Goal: Task Accomplishment & Management: Manage account settings

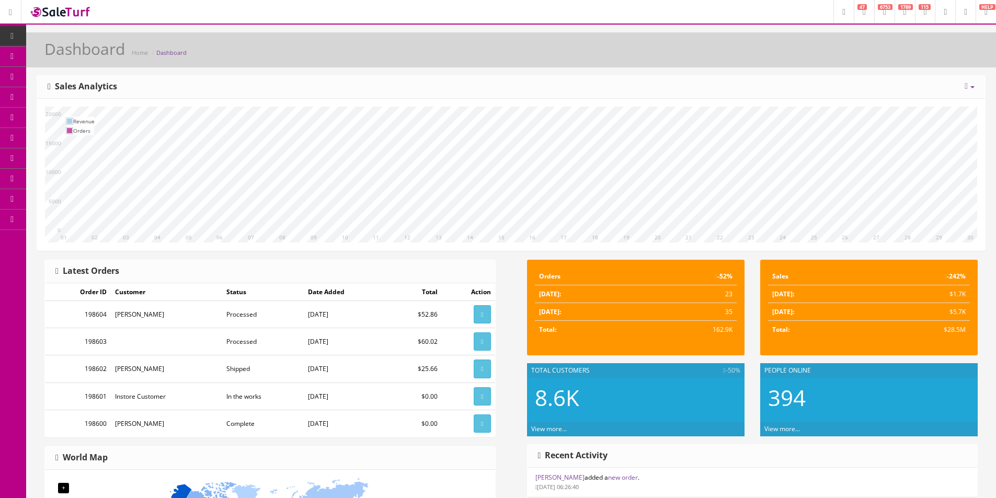
click at [16, 37] on icon at bounding box center [12, 36] width 11 height 8
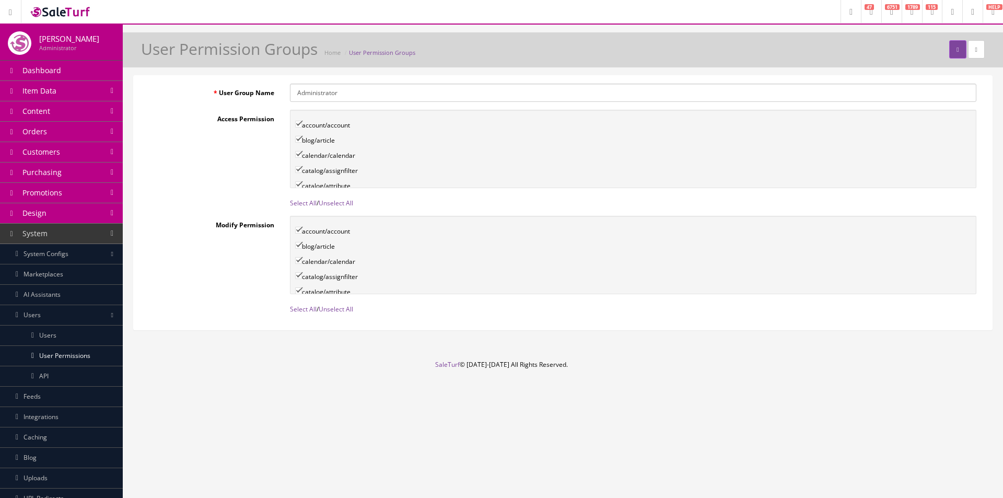
click at [99, 92] on link "Item Data" at bounding box center [61, 91] width 123 height 20
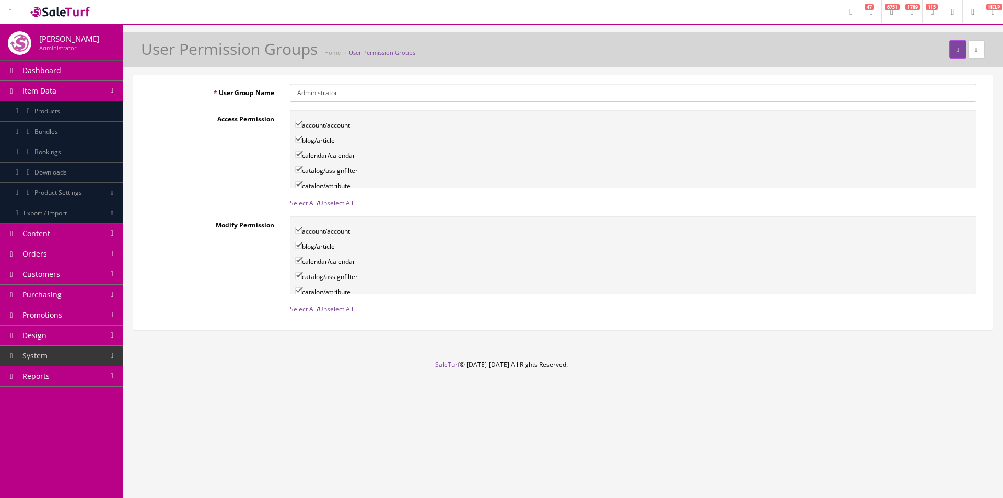
drag, startPoint x: 68, startPoint y: 112, endPoint x: 74, endPoint y: 101, distance: 12.4
click at [68, 112] on link "Products" at bounding box center [61, 111] width 123 height 20
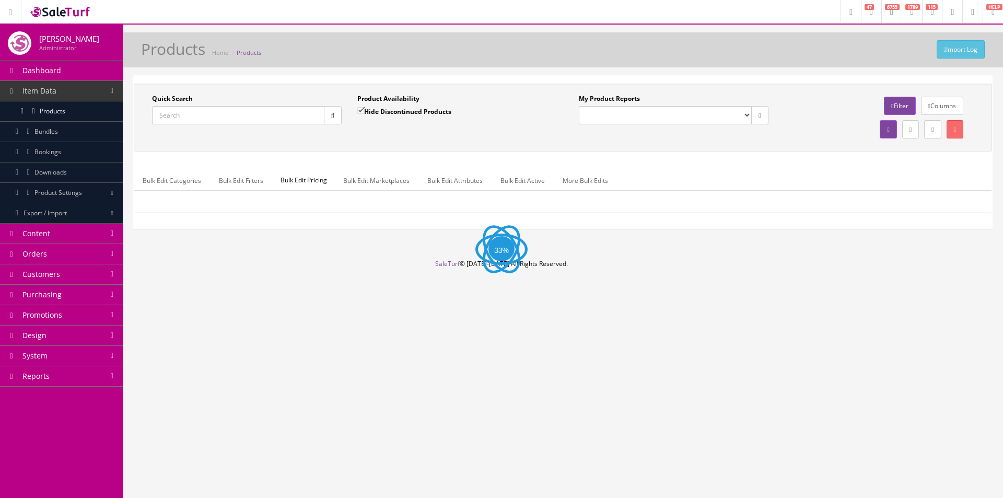
click at [193, 112] on input "Quick Search" at bounding box center [238, 115] width 172 height 18
paste input "9192002306"
click at [337, 118] on button "button" at bounding box center [333, 115] width 18 height 18
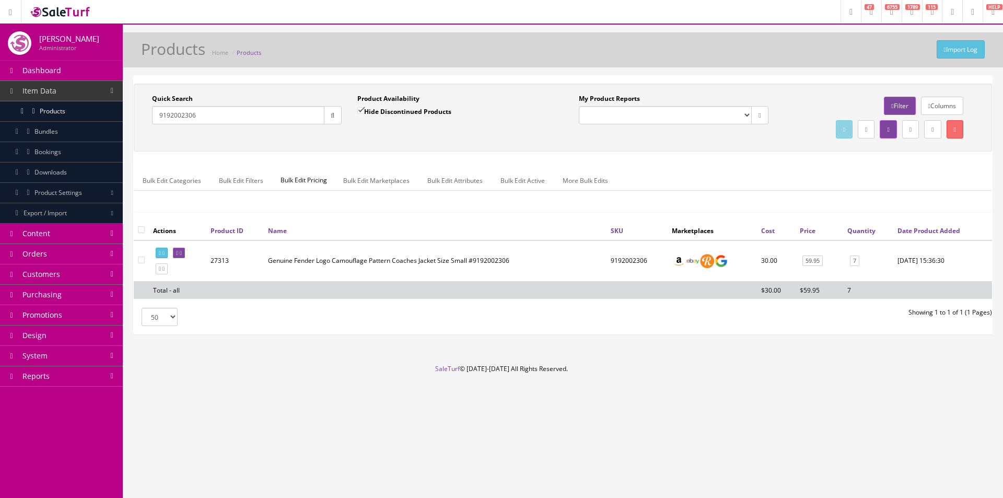
click at [258, 114] on input "9192002306" at bounding box center [238, 115] width 172 height 18
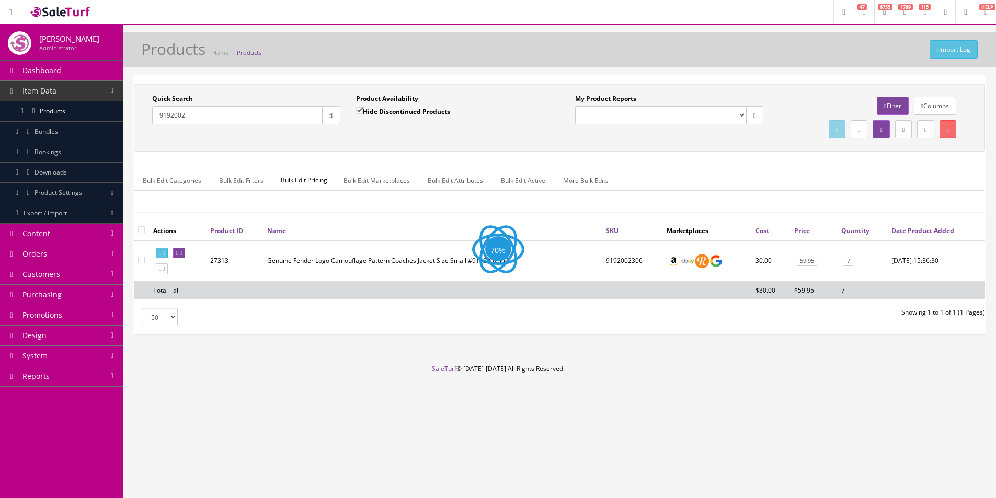
type input "9192002"
click at [20, 11] on link at bounding box center [10, 11] width 21 height 23
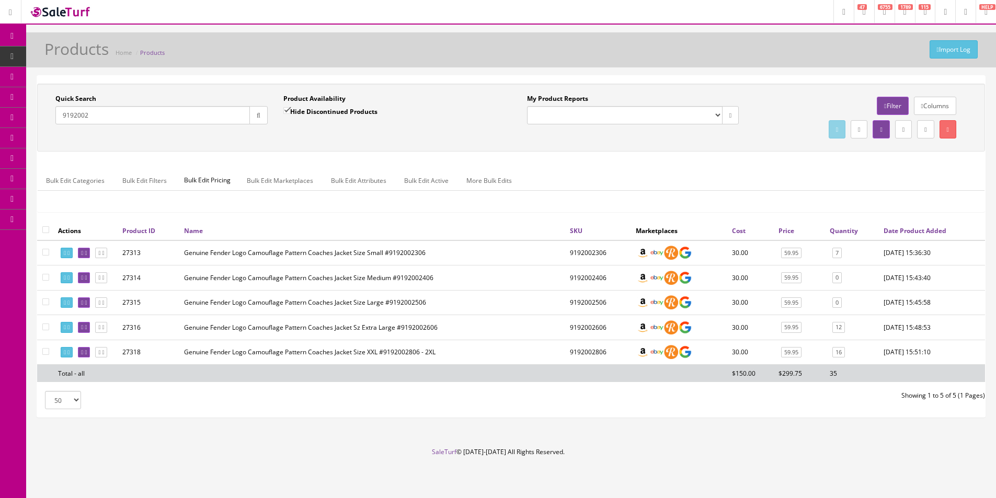
click at [413, 257] on td "Genuine Fender Logo Camouflage Pattern Coaches Jacket Size Small #9192002306" at bounding box center [373, 252] width 386 height 25
click at [448, 214] on div "Quick Search 9192002 Date From Product Availability Hide Discontinued Products …" at bounding box center [511, 152] width 948 height 137
click at [413, 291] on td "Genuine Fender Logo Camouflage Pattern Coaches Jacket Size Medium #9192002406" at bounding box center [373, 277] width 386 height 25
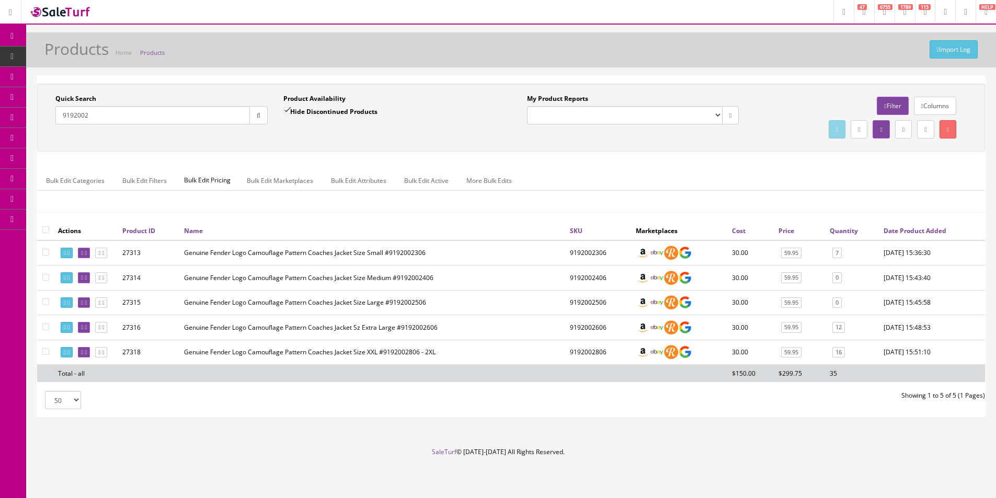
click at [412, 315] on td "Genuine Fender Logo Camouflage Pattern Coaches Jacket Size Large #9192002506" at bounding box center [373, 302] width 386 height 25
click at [420, 340] on td "Genuine Fender Logo Camouflage Pattern Coaches Jacket Sz Extra Large #9192002606" at bounding box center [373, 327] width 386 height 25
click at [412, 365] on td "Genuine Fender Logo Camouflage Pattern Coaches Jacket Size XXL #9192002806 - 2XL" at bounding box center [373, 352] width 386 height 25
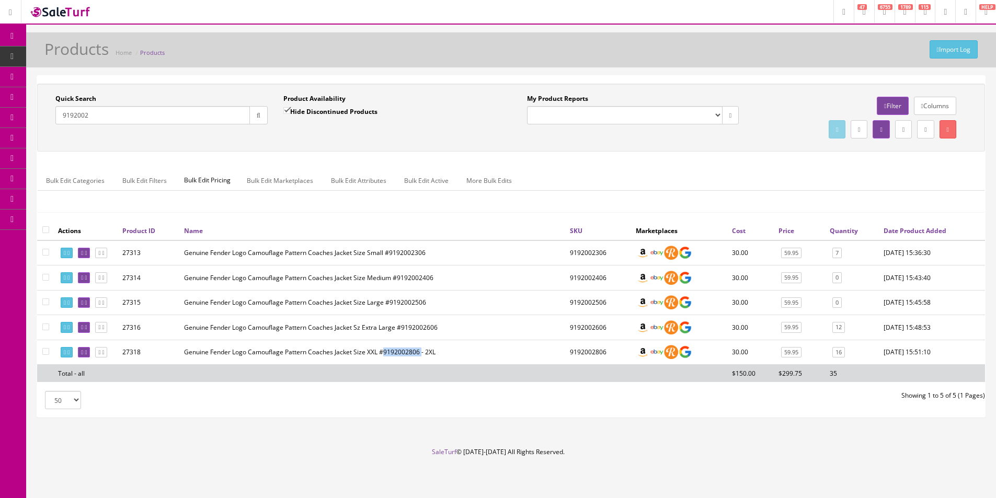
click at [412, 365] on td "Genuine Fender Logo Camouflage Pattern Coaches Jacket Size XXL #9192002806 - 2XL" at bounding box center [373, 352] width 386 height 25
click at [415, 340] on td "Genuine Fender Logo Camouflage Pattern Coaches Jacket Sz Extra Large #9192002606" at bounding box center [373, 327] width 386 height 25
click at [407, 315] on td "Genuine Fender Logo Camouflage Pattern Coaches Jacket Size Large #9192002506" at bounding box center [373, 302] width 386 height 25
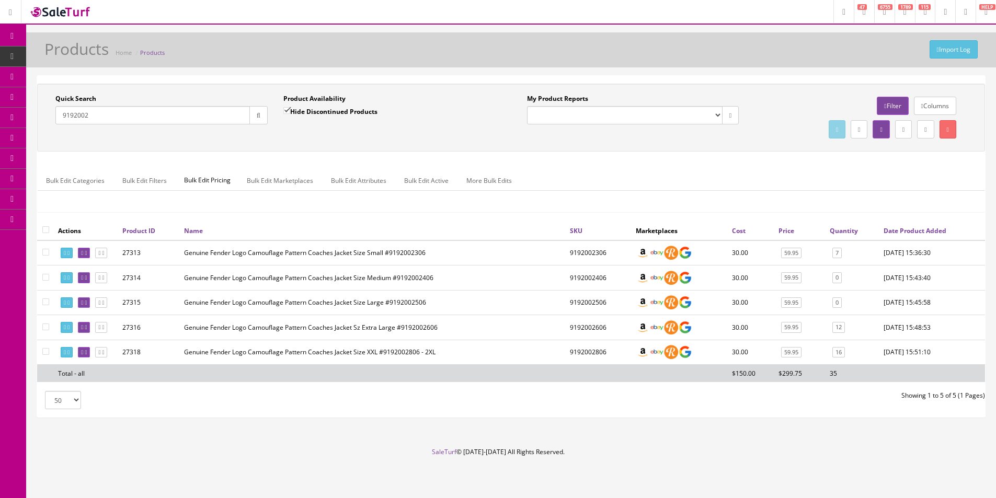
click at [414, 291] on td "Genuine Fender Logo Camouflage Pattern Coaches Jacket Size Medium #9192002406" at bounding box center [373, 277] width 386 height 25
click at [412, 264] on td "Genuine Fender Logo Camouflage Pattern Coaches Jacket Size Small #9192002306" at bounding box center [373, 252] width 386 height 25
click at [368, 263] on td "Genuine Fender Logo Camouflage Pattern Coaches Jacket Size Small #9192002306" at bounding box center [373, 252] width 386 height 25
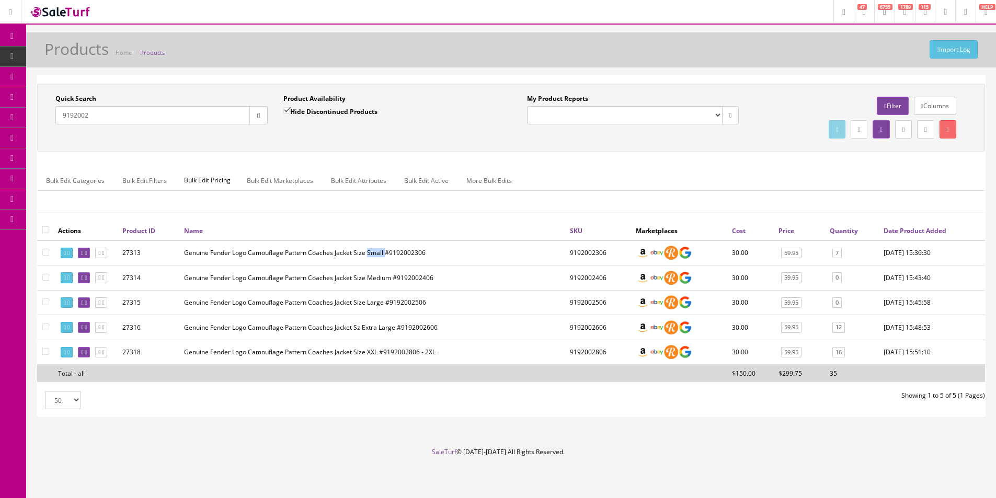
click at [368, 263] on td "Genuine Fender Logo Camouflage Pattern Coaches Jacket Size Small #9192002306" at bounding box center [373, 252] width 386 height 25
click at [368, 264] on td "Genuine Fender Logo Camouflage Pattern Coaches Jacket Size Small #9192002306" at bounding box center [373, 252] width 386 height 25
click at [355, 263] on td "Genuine Fender Logo Camouflage Pattern Coaches Jacket Size Small #9192002306" at bounding box center [373, 252] width 386 height 25
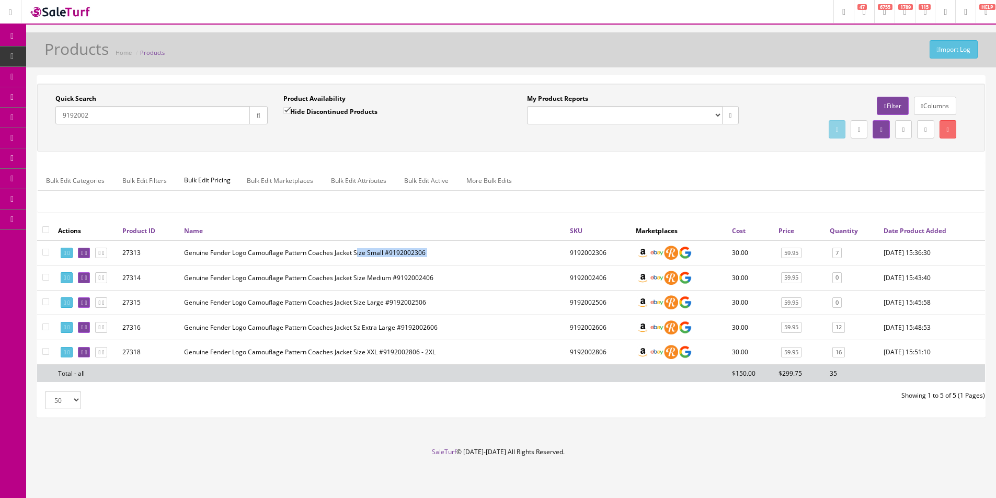
click at [355, 261] on td "Genuine Fender Logo Camouflage Pattern Coaches Jacket Size Small #9192002306" at bounding box center [373, 252] width 386 height 25
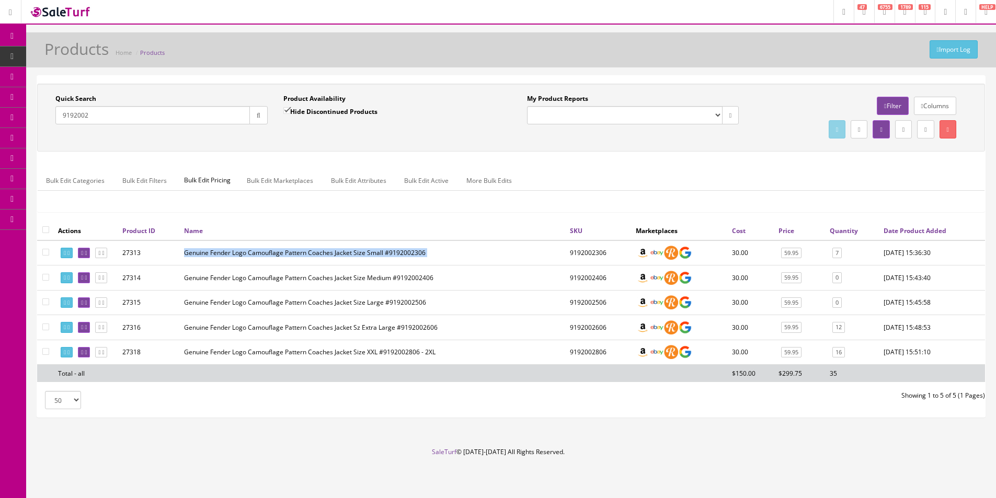
click at [355, 261] on td "Genuine Fender Logo Camouflage Pattern Coaches Jacket Size Small #9192002306" at bounding box center [373, 252] width 386 height 25
click at [373, 261] on td "Genuine Fender Logo Camouflage Pattern Coaches Jacket Size Small #9192002306" at bounding box center [373, 252] width 386 height 25
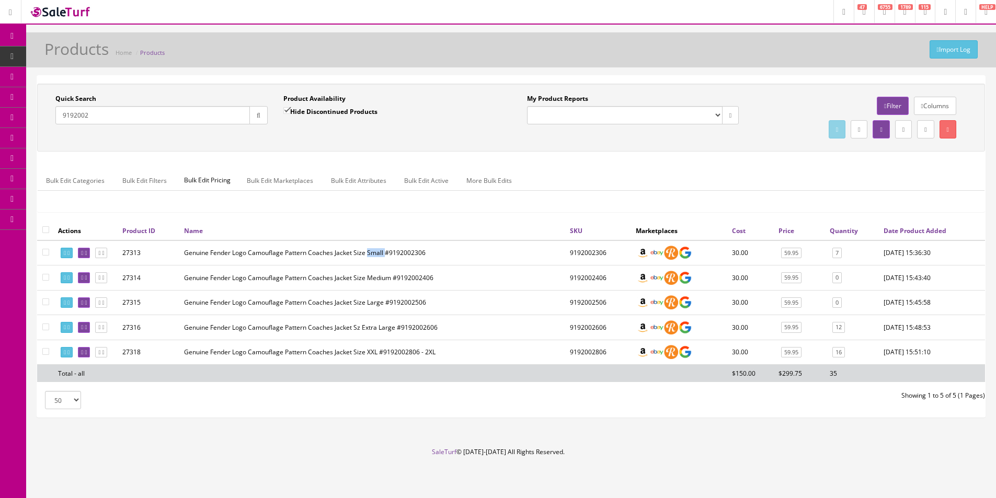
click at [373, 261] on td "Genuine Fender Logo Camouflage Pattern Coaches Jacket Size Small #9192002306" at bounding box center [373, 252] width 386 height 25
click at [356, 261] on td "Genuine Fender Logo Camouflage Pattern Coaches Jacket Size Small #9192002306" at bounding box center [373, 252] width 386 height 25
click at [348, 263] on td "Genuine Fender Logo Camouflage Pattern Coaches Jacket Size Small #9192002306" at bounding box center [373, 252] width 386 height 25
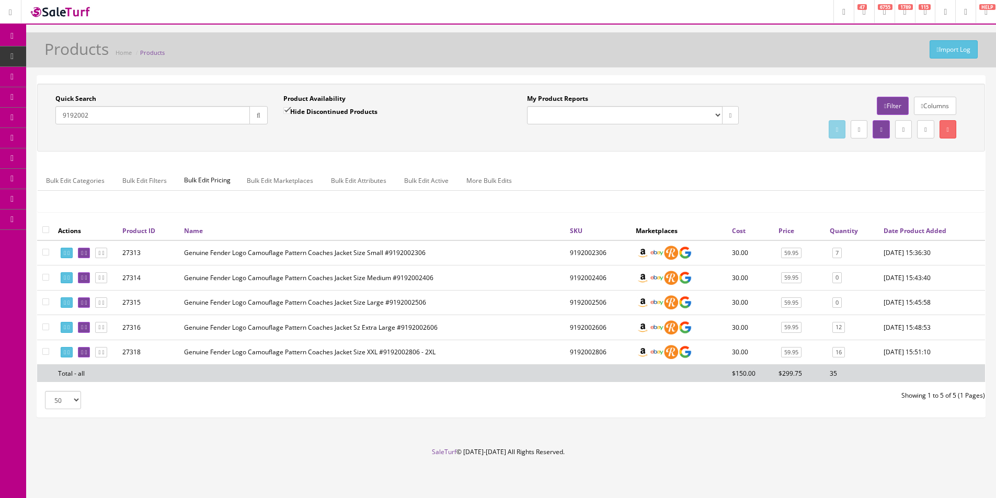
click at [310, 258] on td "Genuine Fender Logo Camouflage Pattern Coaches Jacket Size Small #9192002306" at bounding box center [373, 252] width 386 height 25
click at [310, 259] on td "Genuine Fender Logo Camouflage Pattern Coaches Jacket Size Small #9192002306" at bounding box center [373, 252] width 386 height 25
click at [274, 259] on td "Genuine Fender Logo Camouflage Pattern Coaches Jacket Size Small #9192002306" at bounding box center [373, 252] width 386 height 25
click at [252, 258] on td "Genuine Fender Logo Camouflage Pattern Coaches Jacket Size Small #9192002306" at bounding box center [373, 252] width 386 height 25
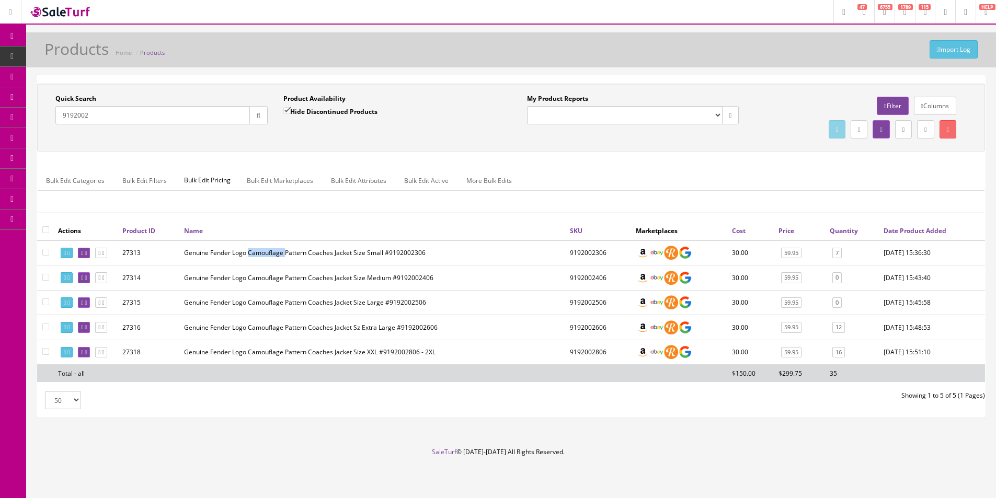
click at [252, 258] on td "Genuine Fender Logo Camouflage Pattern Coaches Jacket Size Small #9192002306" at bounding box center [373, 252] width 386 height 25
click at [237, 260] on td "Genuine Fender Logo Camouflage Pattern Coaches Jacket Size Small #9192002306" at bounding box center [373, 252] width 386 height 25
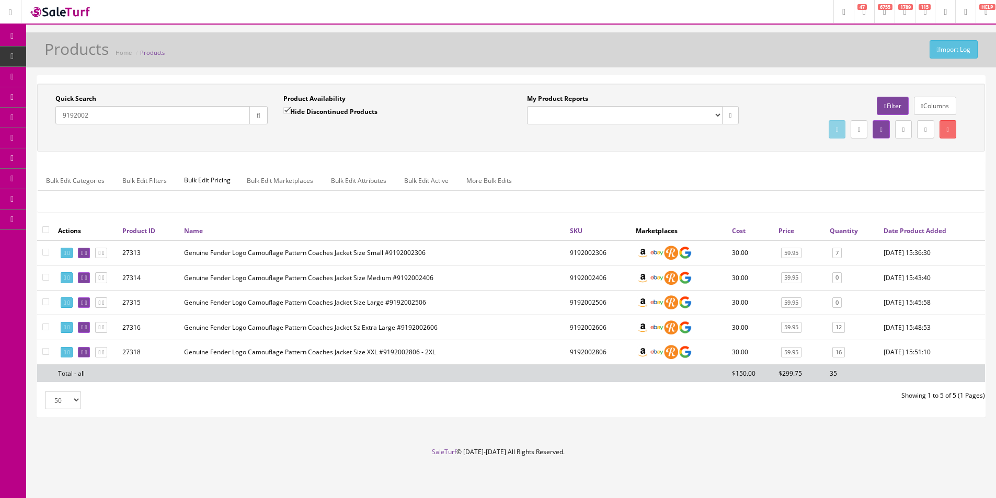
click at [237, 259] on td "Genuine Fender Logo Camouflage Pattern Coaches Jacket Size Small #9192002306" at bounding box center [373, 252] width 386 height 25
click at [237, 260] on td "Genuine Fender Logo Camouflage Pattern Coaches Jacket Size Small #9192002306" at bounding box center [373, 252] width 386 height 25
click at [237, 259] on td "Genuine Fender Logo Camouflage Pattern Coaches Jacket Size Small #9192002306" at bounding box center [373, 252] width 386 height 25
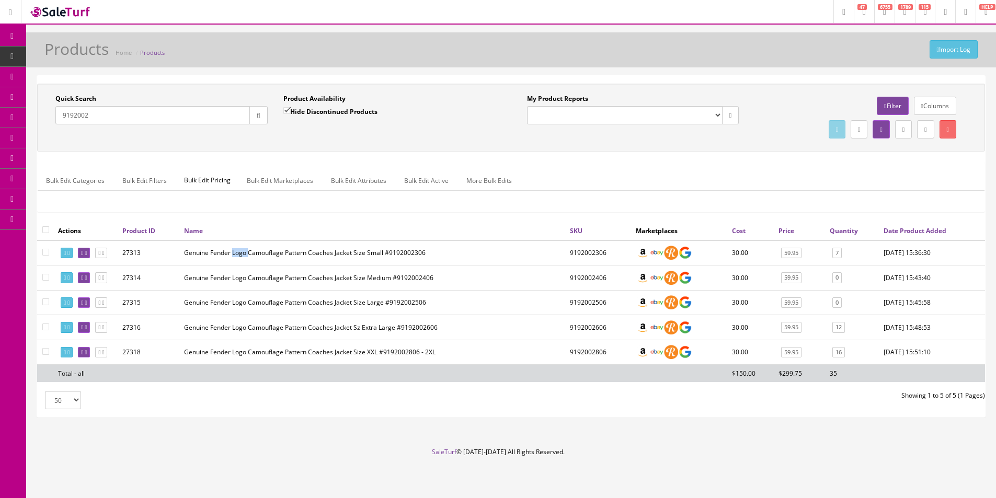
click at [237, 259] on td "Genuine Fender Logo Camouflage Pattern Coaches Jacket Size Small #9192002306" at bounding box center [373, 252] width 386 height 25
click at [652, 202] on div "Bulk Edit Categories Bulk Edit Filters Bulk Edit Pricing Bulk Edit Marketplaces…" at bounding box center [511, 186] width 946 height 33
click at [937, 340] on td "2021-06-23 15:48:53" at bounding box center [932, 327] width 106 height 25
click at [707, 196] on div "Bulk Edit Categories Bulk Edit Filters Bulk Edit Pricing Bulk Edit Marketplaces…" at bounding box center [511, 186] width 946 height 33
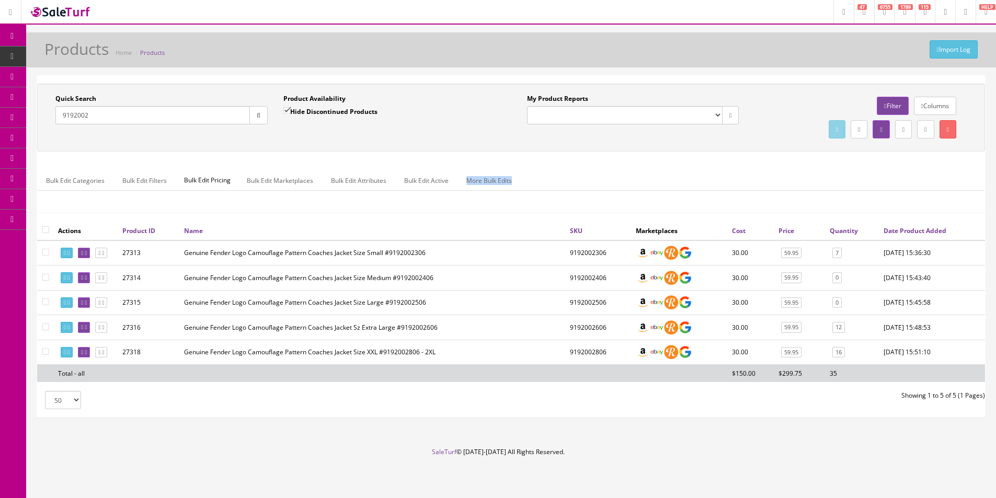
click at [707, 196] on div "Bulk Edit Categories Bulk Edit Filters Bulk Edit Pricing Bulk Edit Marketplaces…" at bounding box center [511, 186] width 946 height 33
click at [707, 195] on div "Bulk Edit Categories Bulk Edit Filters Bulk Edit Pricing Bulk Edit Marketplaces…" at bounding box center [511, 186] width 946 height 33
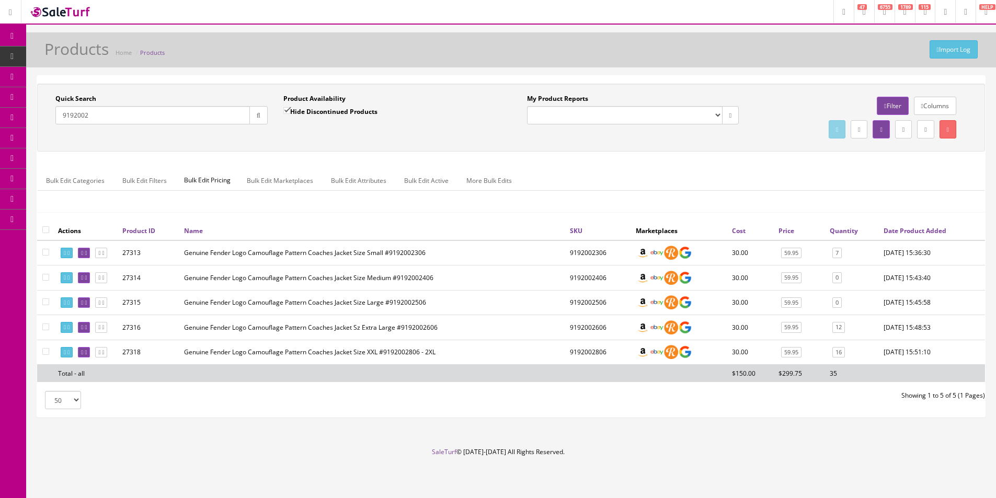
click at [707, 195] on div "Bulk Edit Categories Bulk Edit Filters Bulk Edit Pricing Bulk Edit Marketplaces…" at bounding box center [511, 186] width 946 height 33
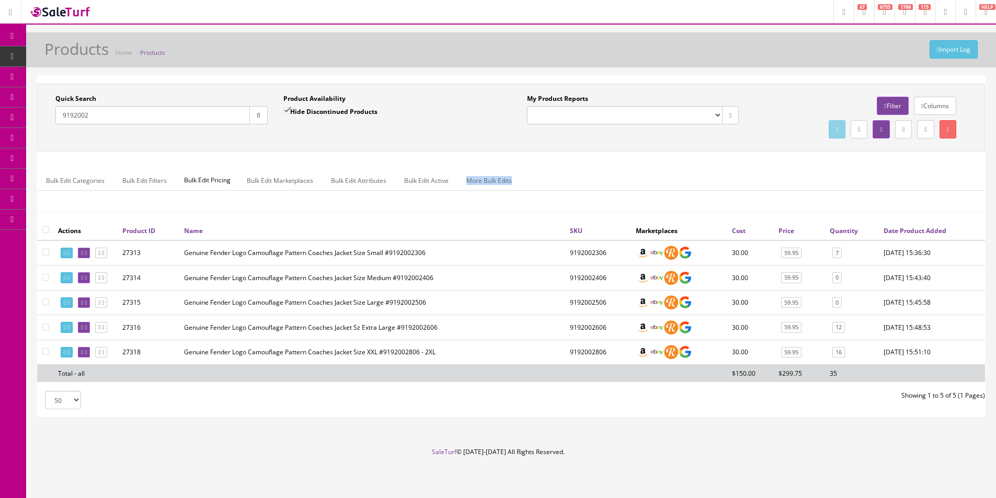
click at [707, 195] on div "Bulk Edit Categories Bulk Edit Filters Bulk Edit Pricing Bulk Edit Marketplaces…" at bounding box center [511, 186] width 946 height 33
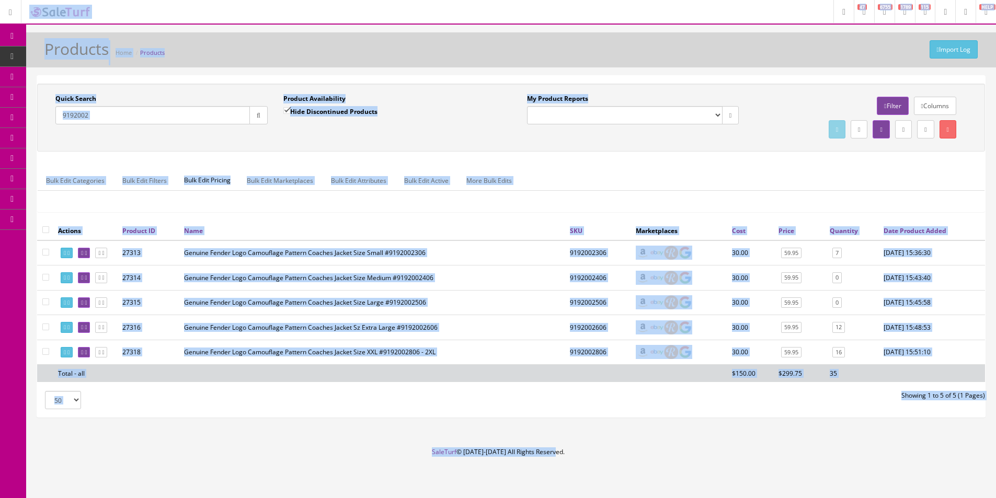
click at [667, 168] on div "Bulk Edit Categories Bulk Edit Filters Bulk Edit Pricing Bulk Edit Marketplaces…" at bounding box center [511, 187] width 946 height 49
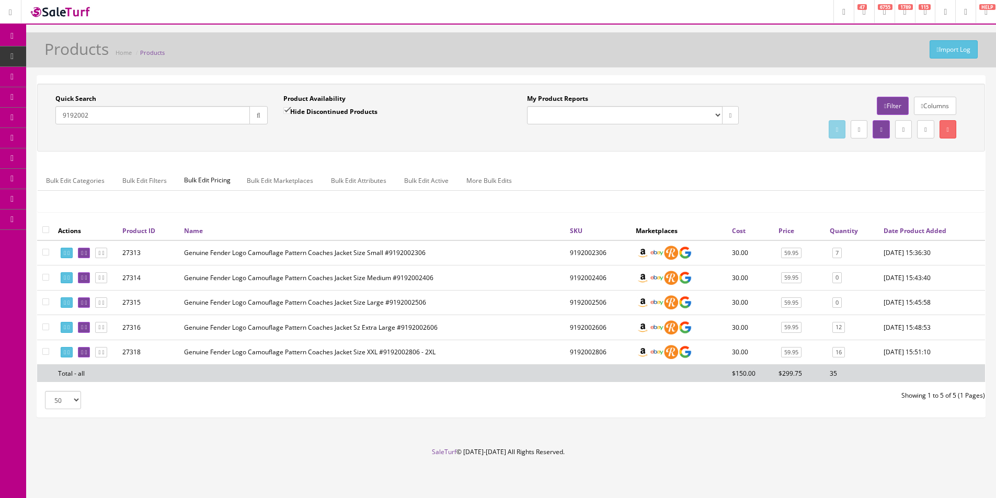
click at [667, 169] on div "Bulk Edit Categories Bulk Edit Filters Bulk Edit Pricing Bulk Edit Marketplaces…" at bounding box center [511, 187] width 946 height 49
click at [61, 245] on link "Layouts" at bounding box center [81, 240] width 110 height 20
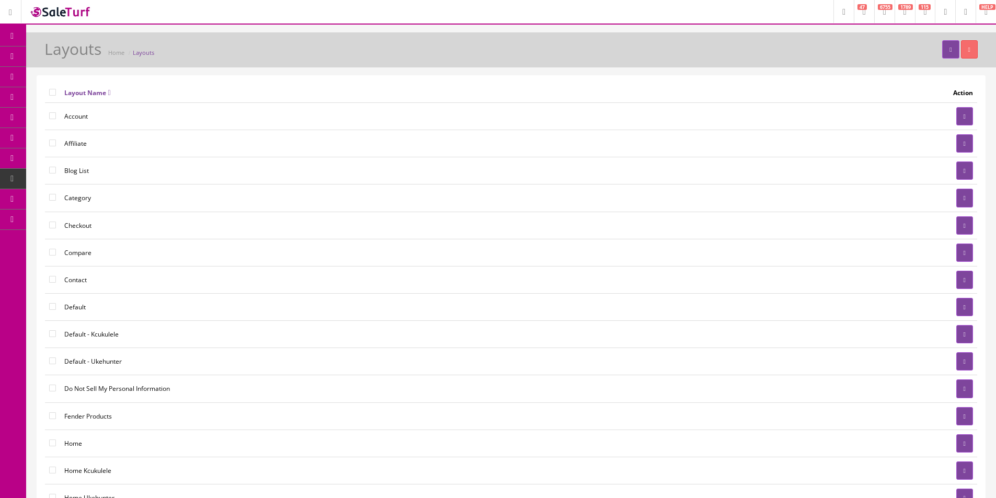
click at [67, 277] on link "Banners" at bounding box center [81, 281] width 110 height 20
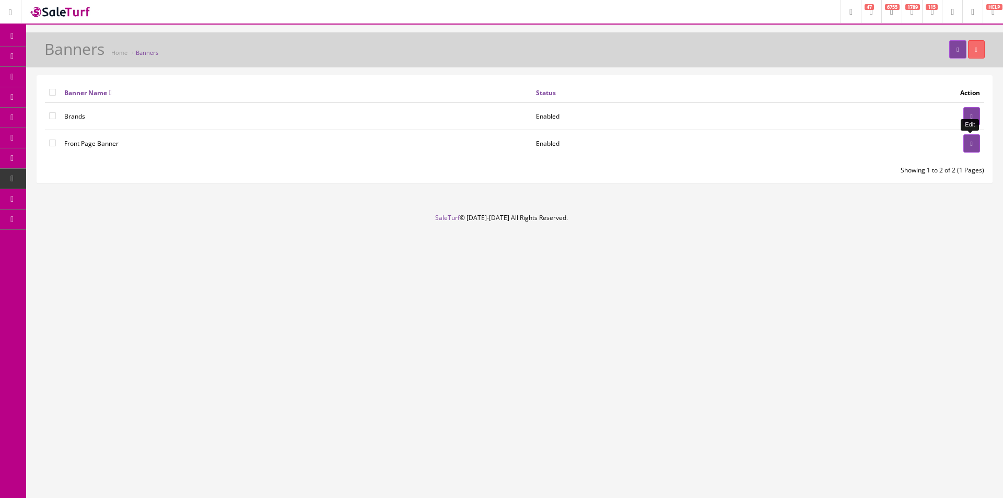
click at [964, 141] on link at bounding box center [972, 143] width 17 height 18
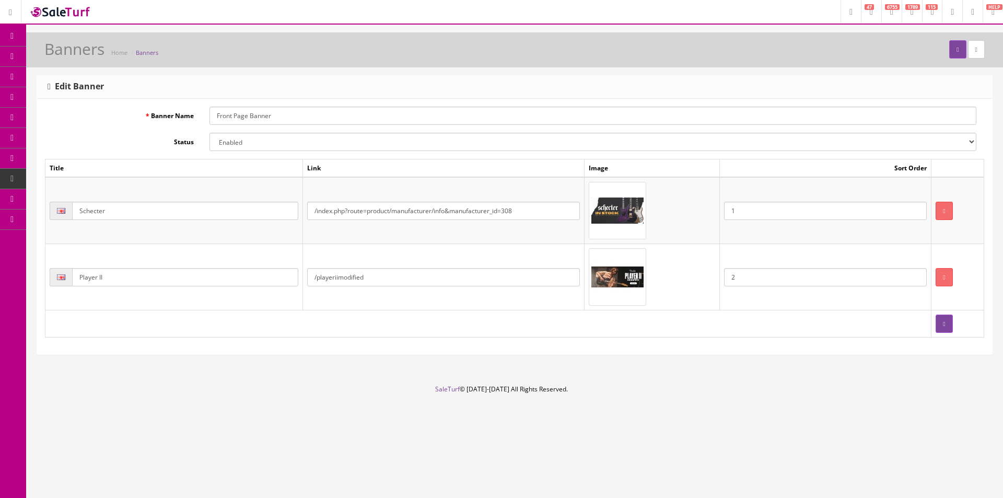
click at [622, 278] on img at bounding box center [618, 277] width 52 height 52
click at [719, 278] on icon "button" at bounding box center [718, 277] width 2 height 6
drag, startPoint x: 384, startPoint y: 274, endPoint x: 274, endPoint y: 270, distance: 109.8
click at [274, 270] on tr "Player II /playeriimodified 2" at bounding box center [514, 277] width 939 height 66
paste input "[URL][DOMAIN_NAME]"
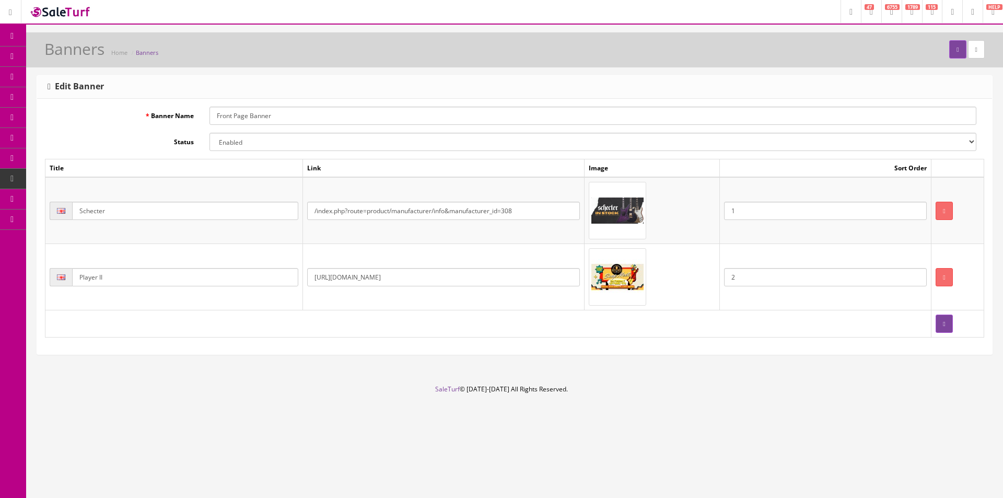
type input "[URL][DOMAIN_NAME]"
click at [194, 275] on input "Player II" at bounding box center [185, 277] width 226 height 18
type input "W"
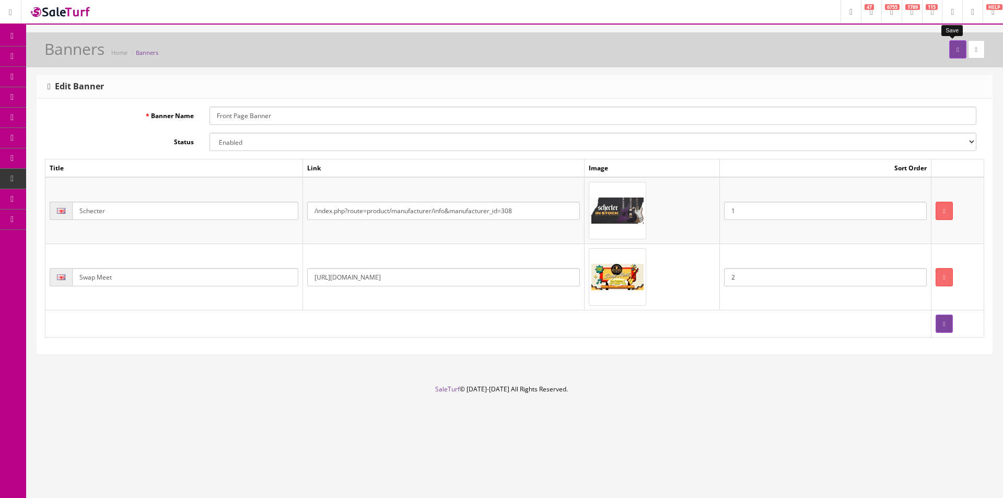
type input "Swap Meet"
click at [957, 50] on button "submit" at bounding box center [958, 49] width 17 height 18
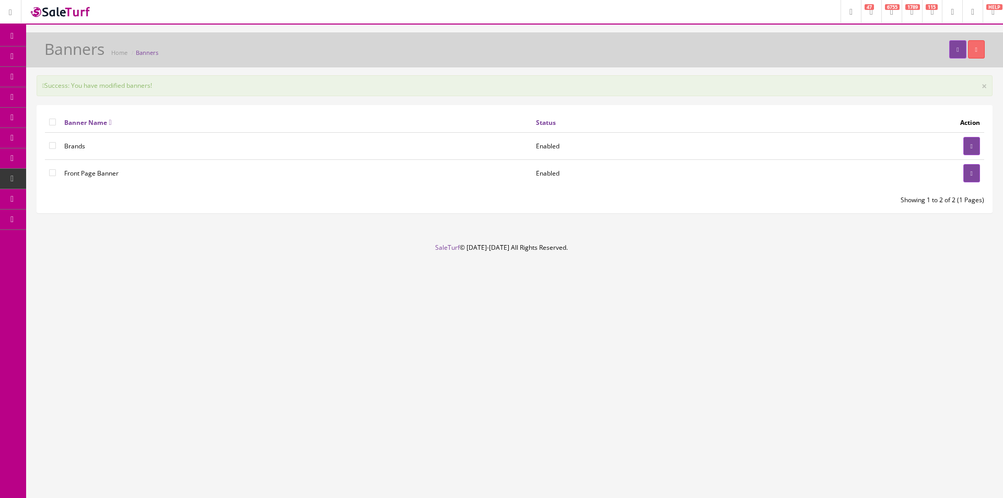
click at [0, 194] on link "System" at bounding box center [13, 199] width 26 height 20
click at [85, 318] on link "Caching" at bounding box center [81, 321] width 110 height 20
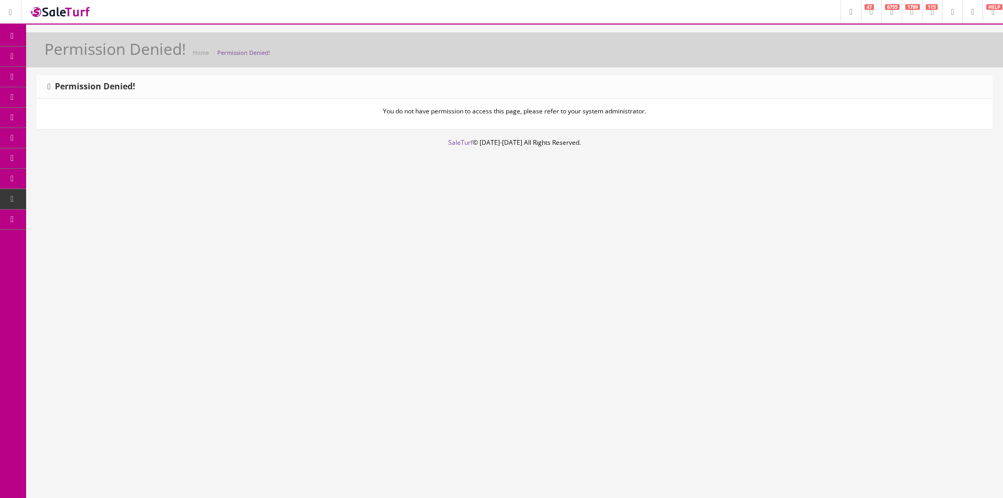
click at [75, 329] on link "Caching" at bounding box center [81, 321] width 110 height 20
click at [289, 128] on div "You do not have permission to access this page, please refer to your system adm…" at bounding box center [514, 114] width 955 height 30
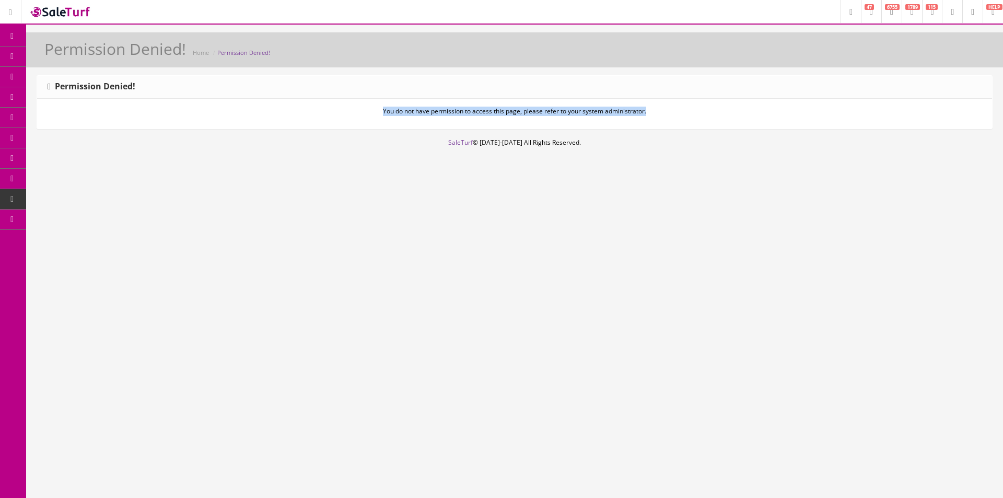
click at [294, 123] on div "You do not have permission to access this page, please refer to your system adm…" at bounding box center [514, 114] width 955 height 30
click at [71, 55] on span "Products" at bounding box center [75, 56] width 26 height 9
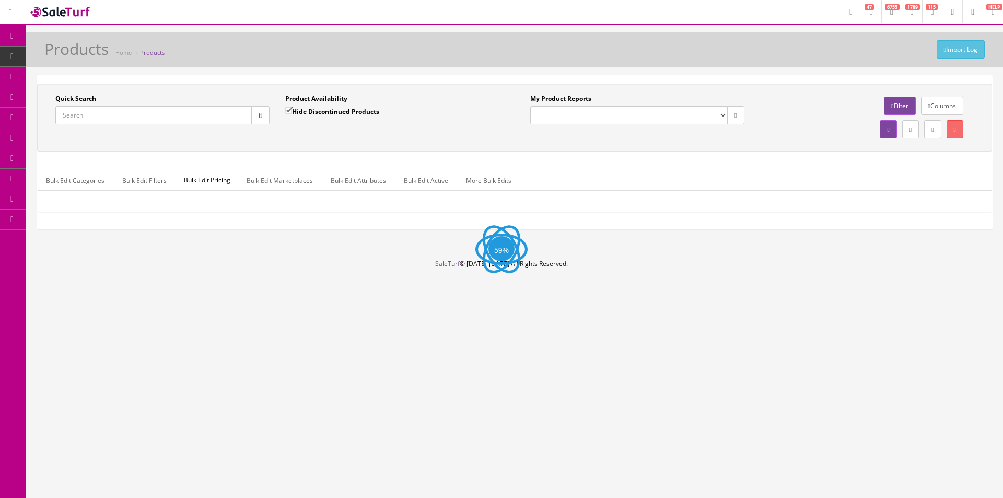
click at [195, 126] on div "Quick Search Date From" at bounding box center [163, 113] width 230 height 38
click at [195, 121] on input "Quick Search" at bounding box center [153, 115] width 197 height 18
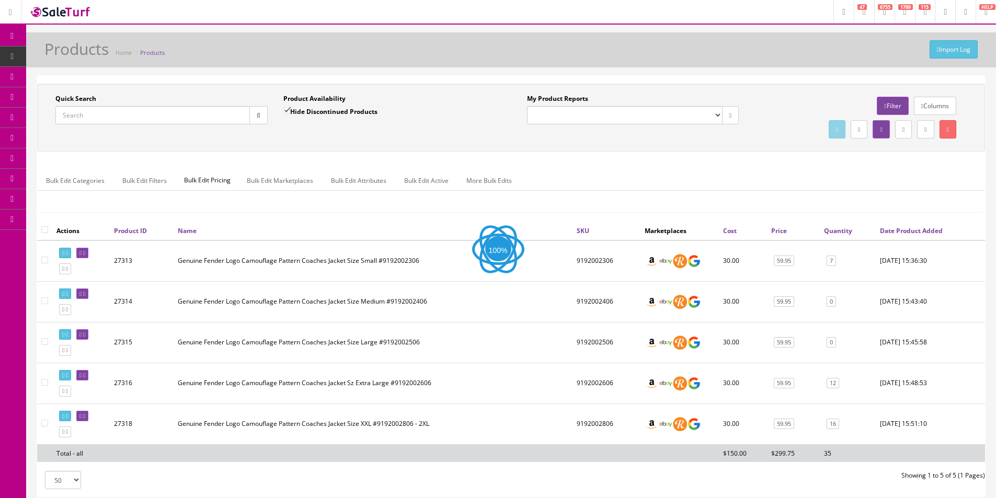
click at [195, 121] on input "Quick Search" at bounding box center [152, 115] width 194 height 18
type input "V700"
click at [308, 116] on label "Hide Discontinued Products" at bounding box center [330, 111] width 94 height 10
click at [290, 114] on input "Hide Discontinued Products" at bounding box center [286, 110] width 7 height 7
checkbox input "false"
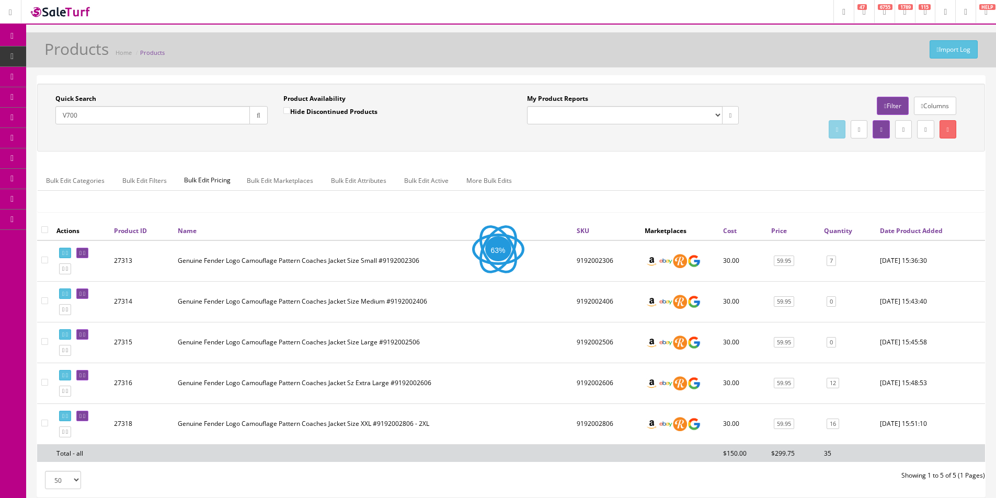
click at [261, 116] on button "button" at bounding box center [258, 115] width 18 height 18
click at [306, 136] on div "Quick Search V700 Date From Product Availability Hide Discontinued Products Dat…" at bounding box center [511, 117] width 942 height 47
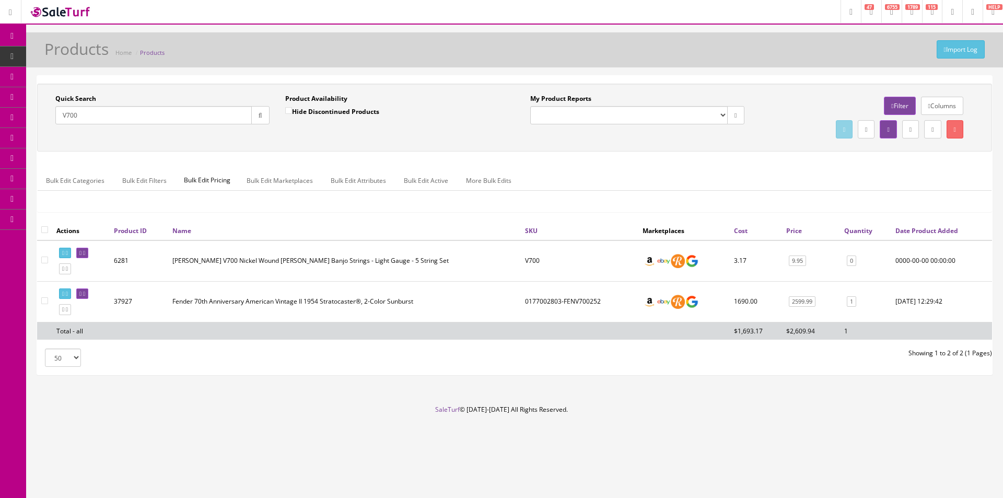
click at [452, 132] on div "Quick Search V700 Date From Product Availability Hide Discontinued Products Dat…" at bounding box center [277, 113] width 475 height 38
click at [674, 54] on div "Import Log Products Home Products" at bounding box center [515, 52] width 962 height 25
click at [408, 78] on div "Quick Search V700 Date From Product Availability Hide Discontinued Products Dat…" at bounding box center [514, 225] width 955 height 299
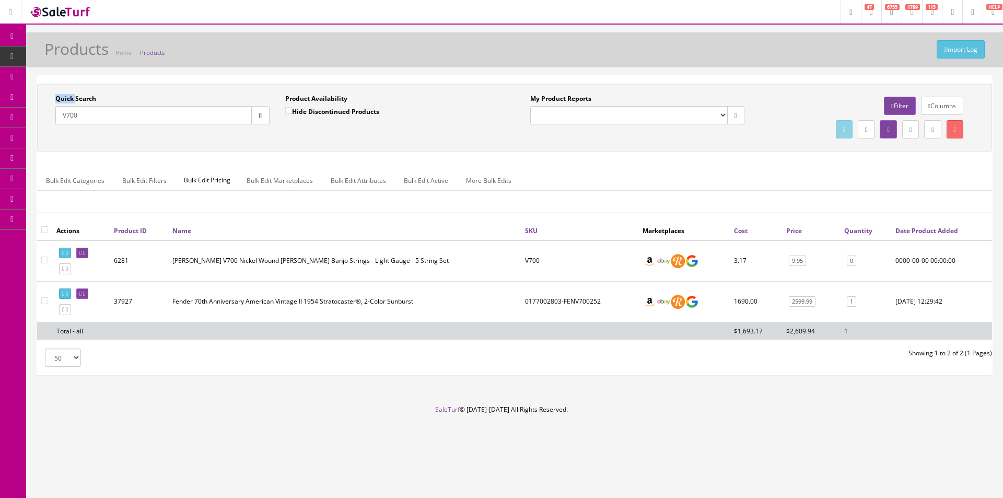
click at [408, 78] on div "Quick Search V700 Date From Product Availability Hide Discontinued Products Dat…" at bounding box center [514, 225] width 955 height 299
click at [408, 77] on div "Quick Search V700 Date From Product Availability Hide Discontinued Products Dat…" at bounding box center [514, 225] width 955 height 299
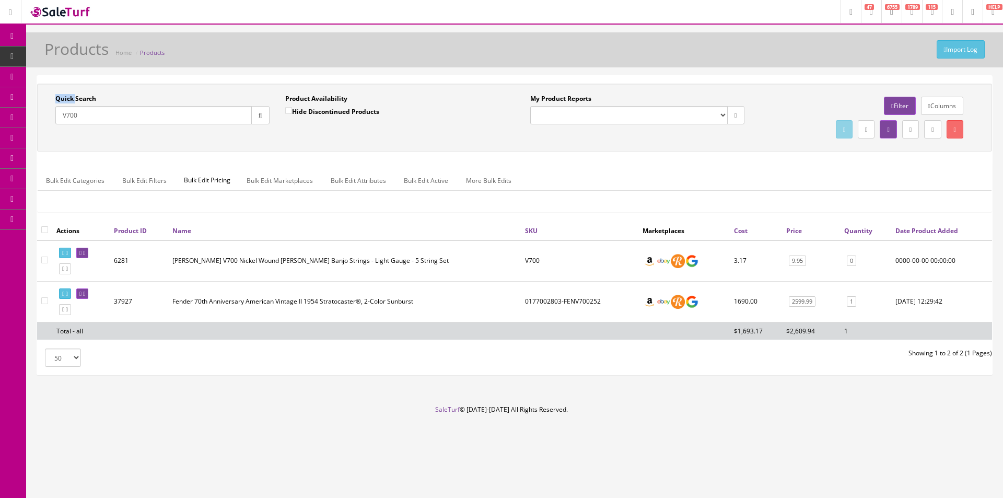
click at [408, 77] on div "Quick Search V700 Date From Product Availability Hide Discontinued Products Dat…" at bounding box center [514, 225] width 955 height 299
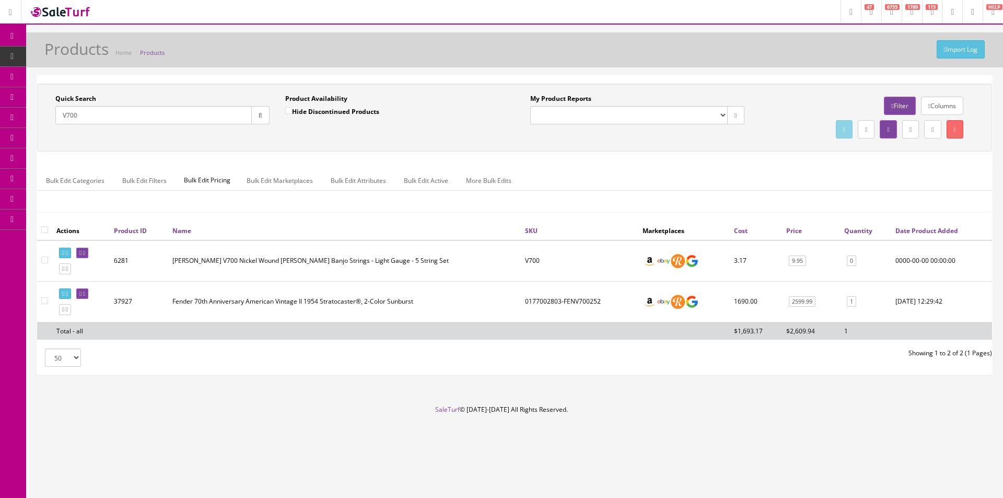
click at [408, 77] on div "Quick Search V700 Date From Product Availability Hide Discontinued Products Dat…" at bounding box center [514, 225] width 955 height 299
click at [775, 67] on div "Import Log Products Home Products Quick Search V700 Date From Product Availabil…" at bounding box center [514, 218] width 977 height 373
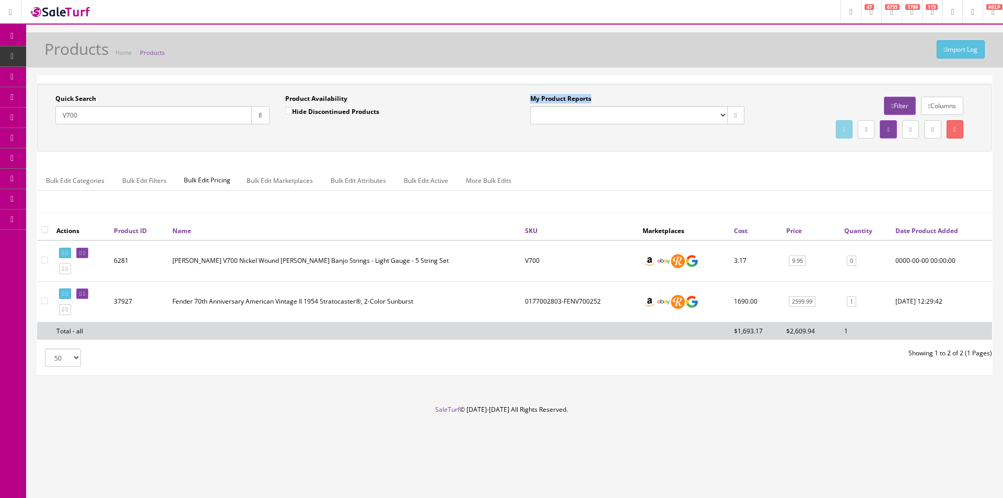
click at [775, 67] on div "Import Log Products Home Products Quick Search V700 Date From Product Availabil…" at bounding box center [514, 218] width 977 height 373
click at [775, 66] on div "Import Log Products Home Products" at bounding box center [514, 49] width 977 height 35
drag, startPoint x: 775, startPoint y: 66, endPoint x: 775, endPoint y: 3, distance: 63.8
click at [775, 66] on div "Import Log Products Home Products" at bounding box center [514, 49] width 977 height 35
click at [66, 110] on link "Order List" at bounding box center [81, 118] width 110 height 20
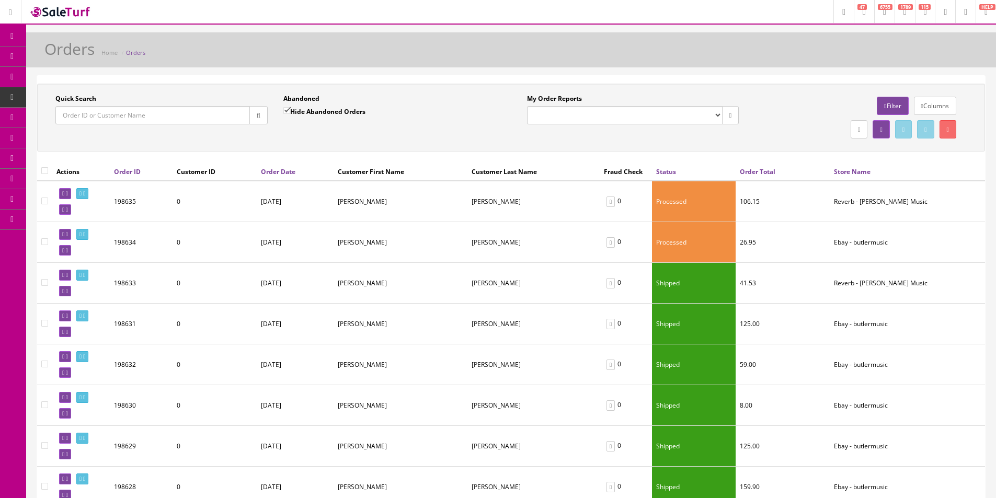
click at [206, 116] on input "Quick Search" at bounding box center [152, 115] width 194 height 18
type input "H"
type input "[PERSON_NAME]"
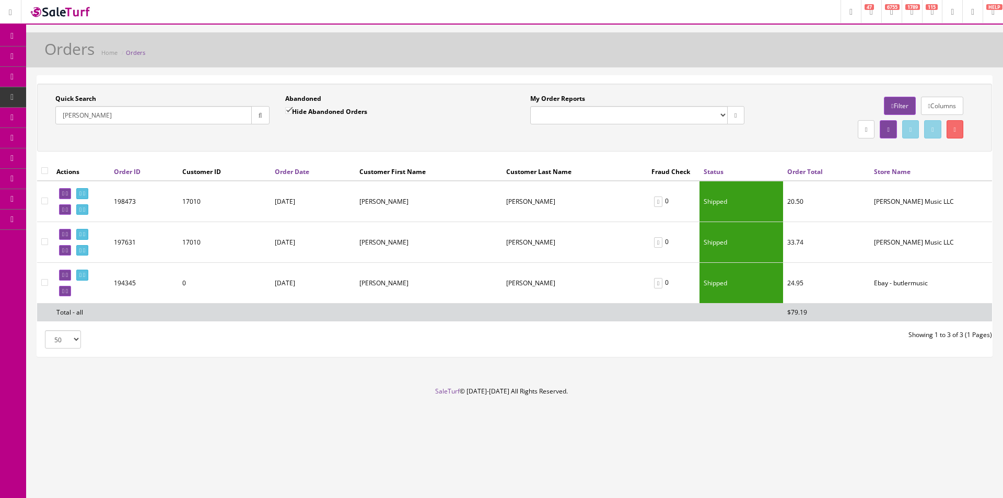
click at [220, 143] on div "Quick Search [PERSON_NAME] Date From Abandoned Hide Abandoned Orders Date To My…" at bounding box center [514, 118] width 955 height 68
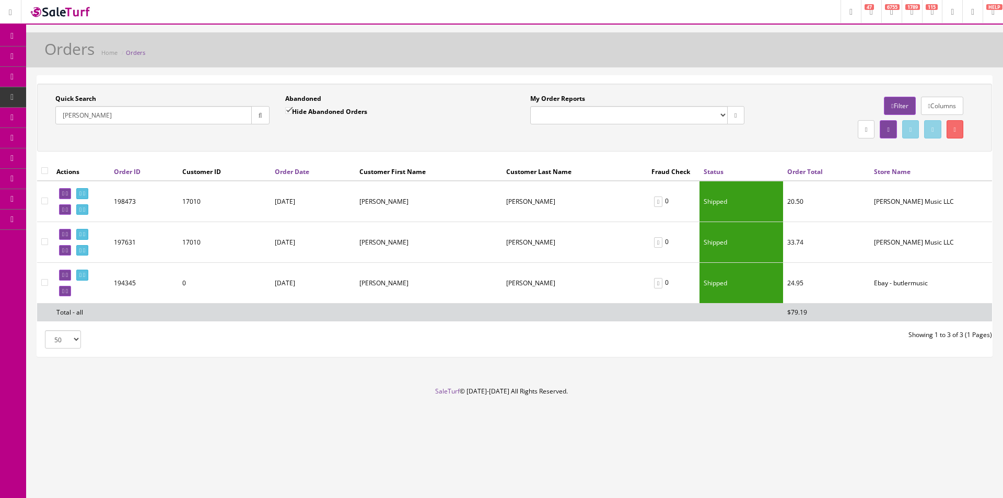
click at [220, 143] on div "Quick Search [PERSON_NAME] Date From Abandoned Hide Abandoned Orders Date To My…" at bounding box center [514, 118] width 955 height 68
drag, startPoint x: 220, startPoint y: 143, endPoint x: 211, endPoint y: 157, distance: 16.4
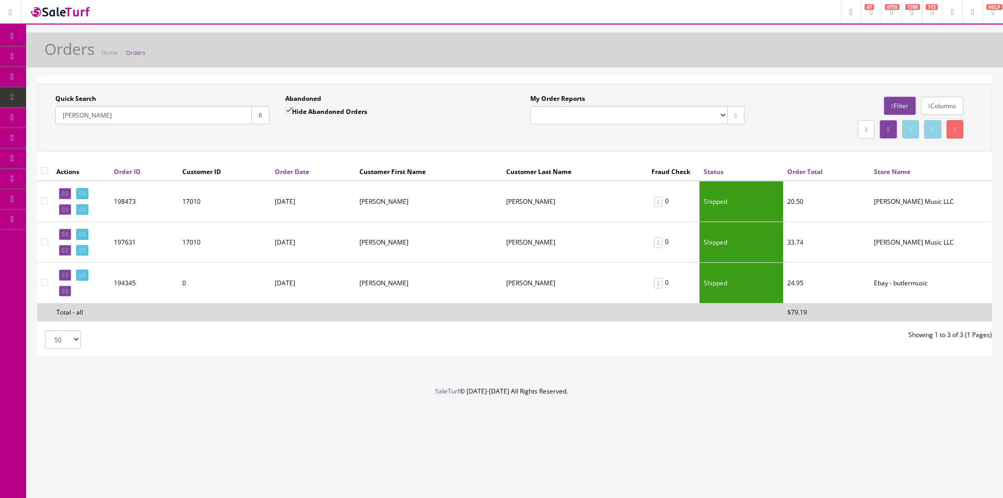
click at [220, 143] on div "Quick Search [PERSON_NAME] Date From Abandoned Hide Abandoned Orders Date To My…" at bounding box center [514, 118] width 955 height 68
click at [88, 237] on link at bounding box center [82, 234] width 12 height 11
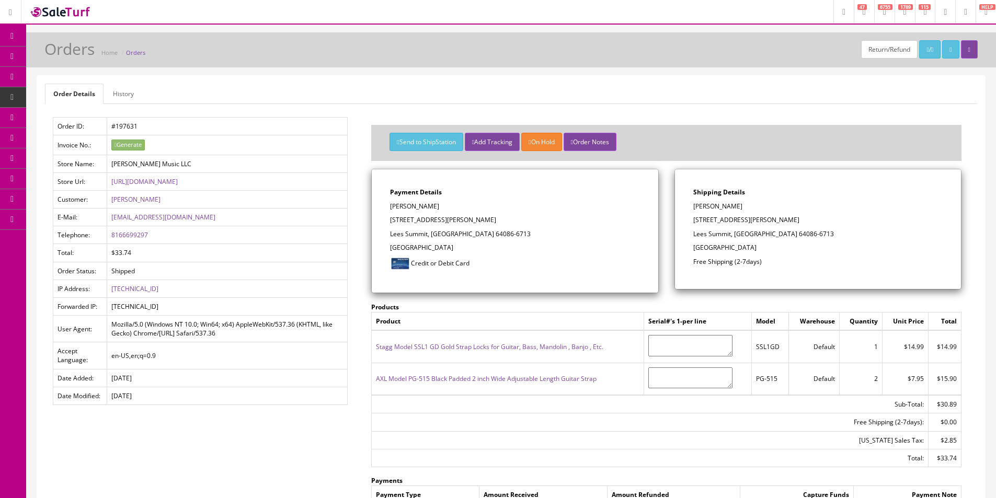
click at [250, 68] on div "Return/Refund / Orders Home Orders Order Details History Order ID: #197631 Invo…" at bounding box center [510, 363] width 969 height 663
click at [60, 51] on link "Products" at bounding box center [81, 57] width 110 height 20
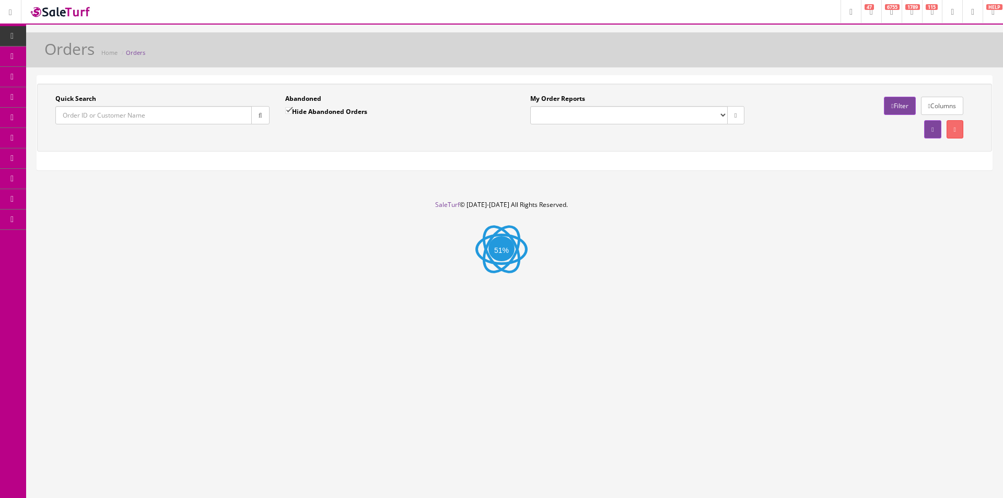
click at [139, 123] on input "Quick Search" at bounding box center [153, 115] width 197 height 18
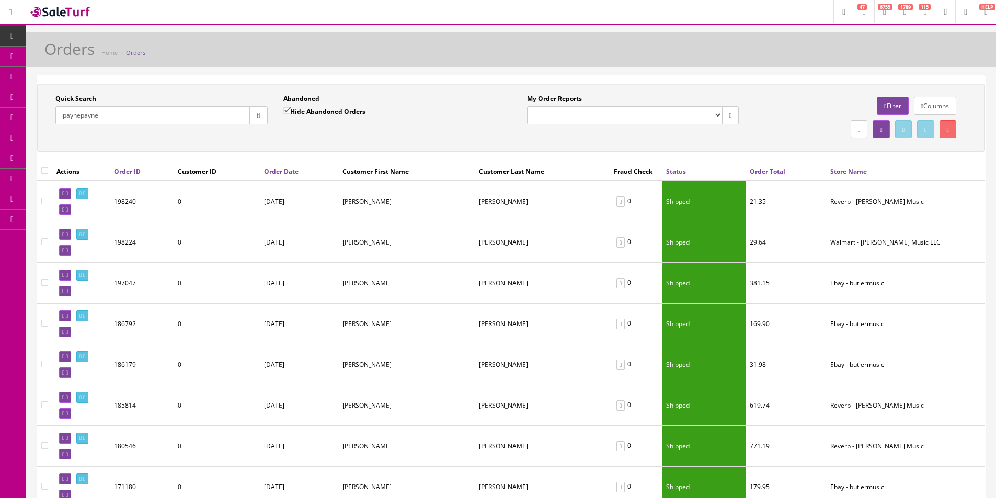
type input "paynepayne"
click at [190, 214] on td "0" at bounding box center [217, 201] width 86 height 41
click at [88, 239] on link at bounding box center [82, 234] width 12 height 11
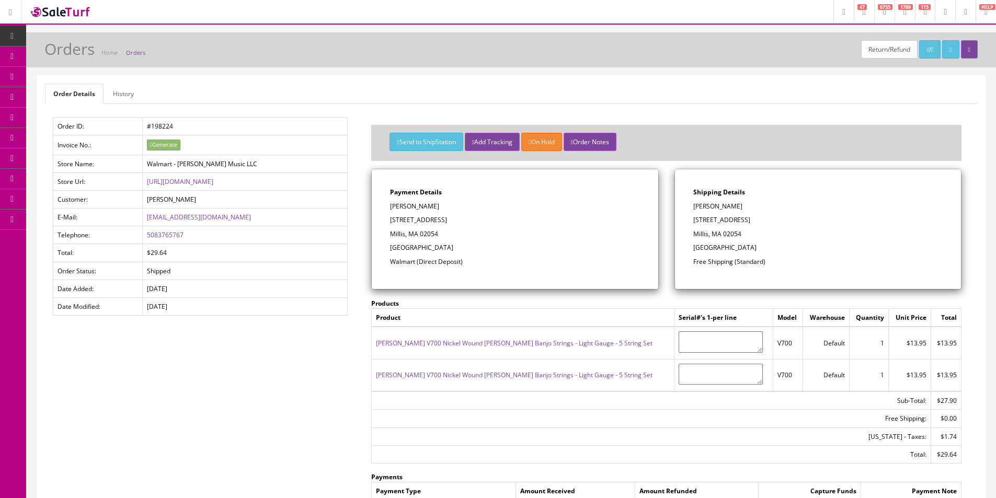
click at [123, 95] on link "History" at bounding box center [124, 94] width 38 height 20
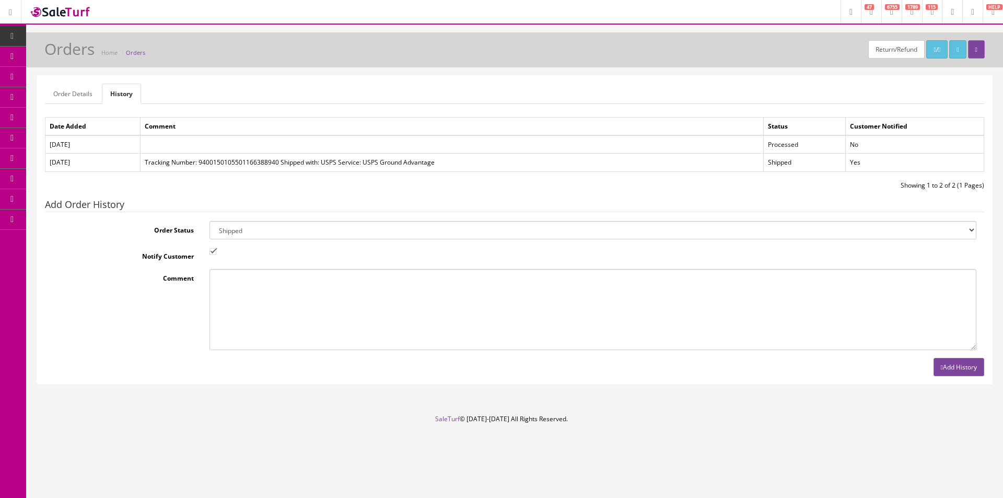
click at [83, 94] on link "Order Details" at bounding box center [73, 94] width 56 height 20
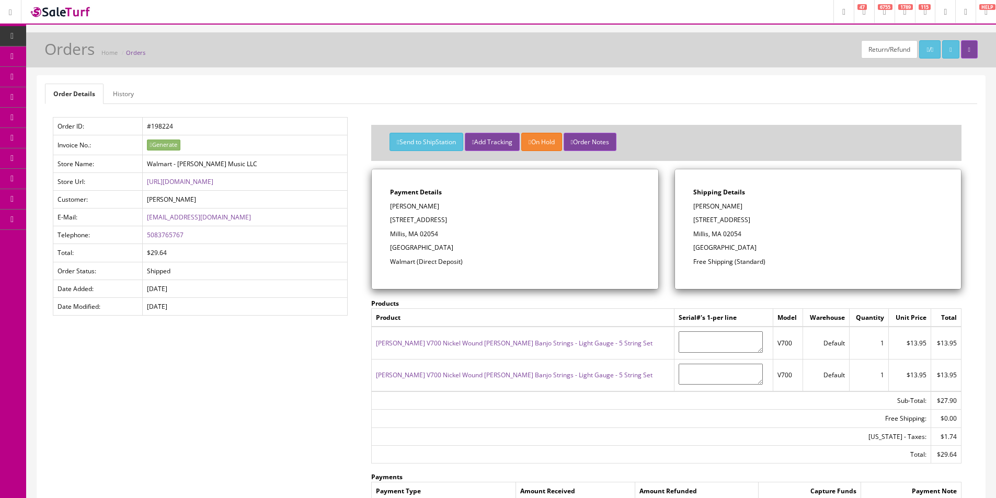
click at [227, 92] on ul "Order Details History" at bounding box center [511, 94] width 932 height 20
click at [964, 56] on link at bounding box center [969, 49] width 17 height 18
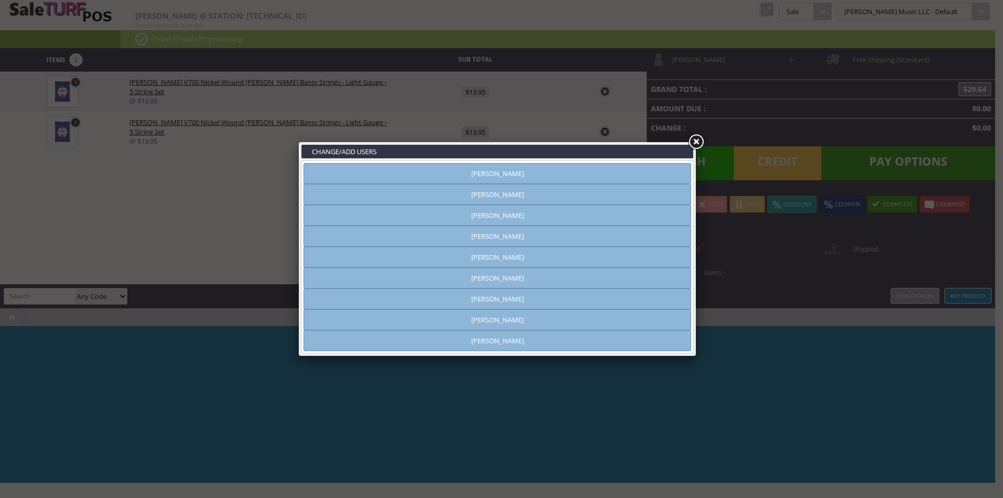
type input "[PERSON_NAME]"
click at [702, 142] on link at bounding box center [696, 142] width 19 height 19
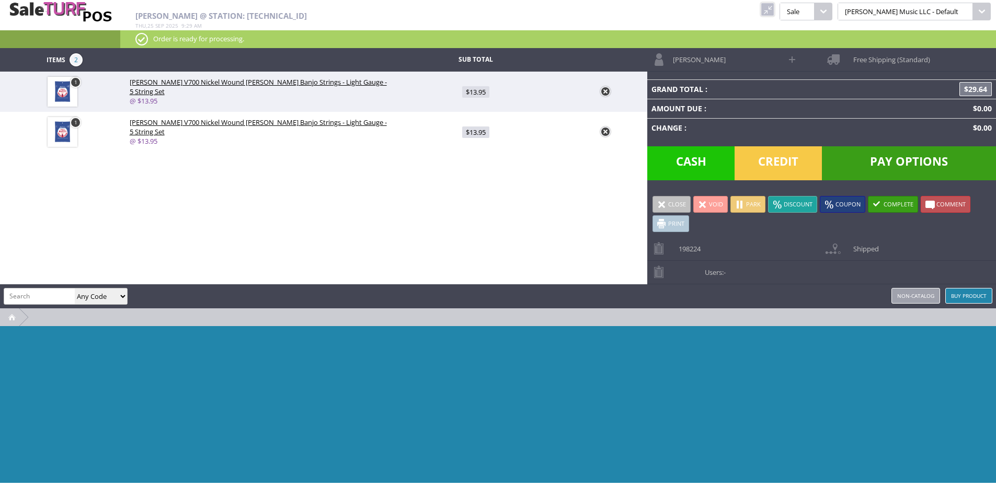
click at [62, 288] on input "search" at bounding box center [39, 295] width 71 height 15
click at [61, 298] on input "search" at bounding box center [39, 295] width 71 height 15
type input "EJS60"
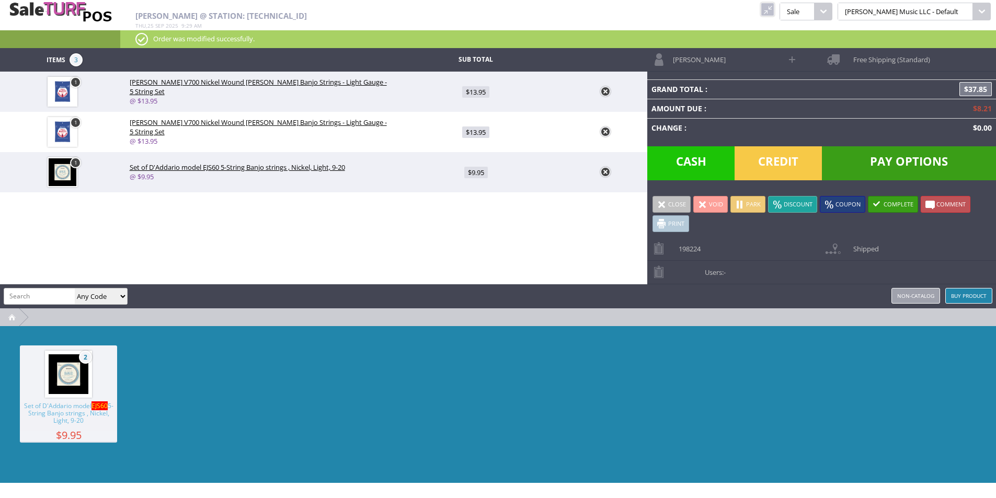
click at [68, 394] on img at bounding box center [69, 374] width 40 height 40
click at [475, 170] on span "$19.90" at bounding box center [475, 172] width 27 height 11
type input "9.95"
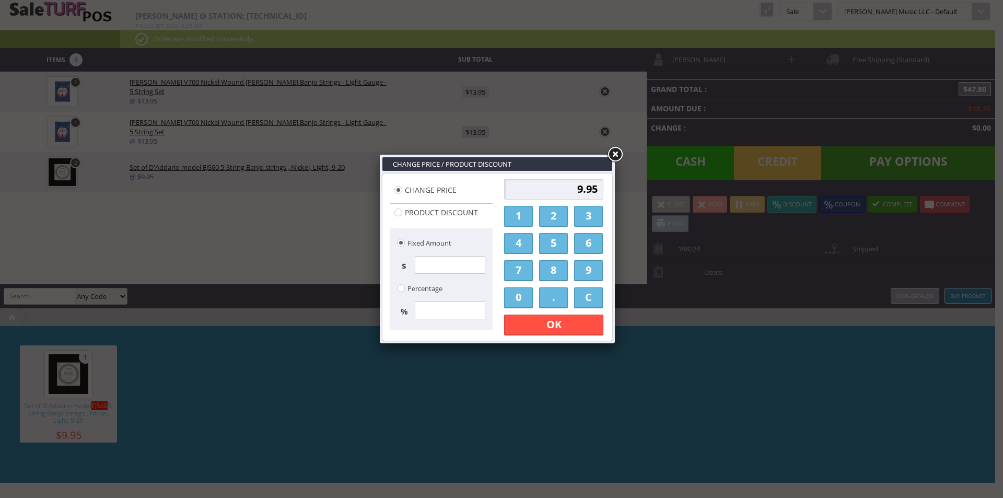
click at [555, 194] on input "9.95" at bounding box center [553, 189] width 99 height 21
type input "13.95"
click at [571, 324] on link "OK" at bounding box center [553, 325] width 99 height 21
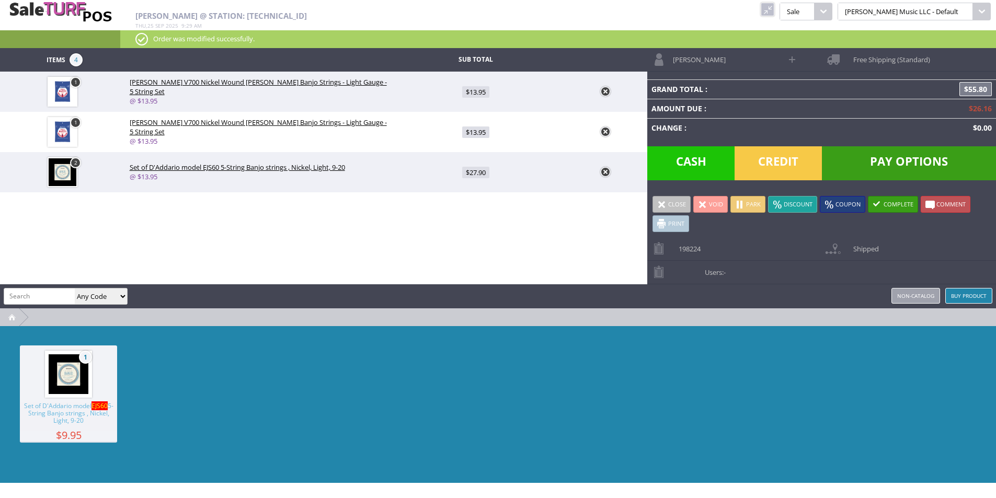
click at [604, 134] on link at bounding box center [605, 131] width 10 height 10
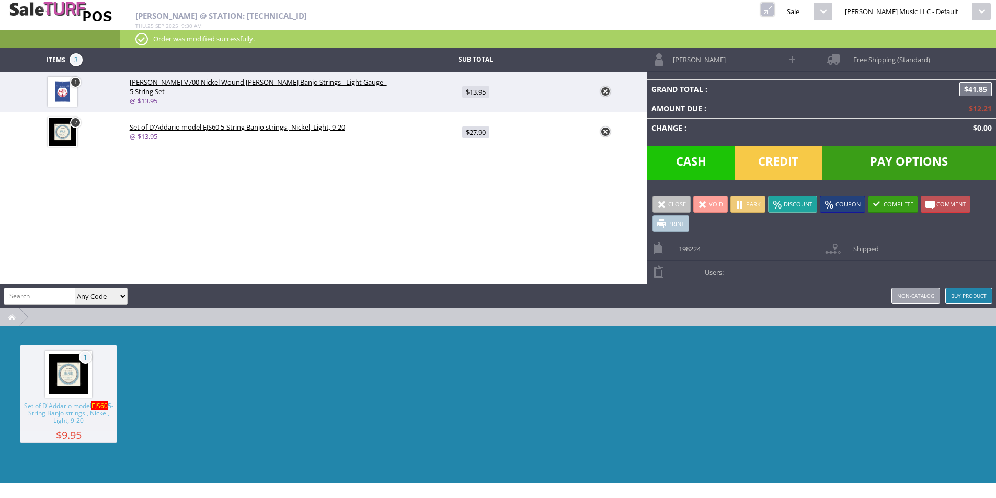
click at [607, 88] on link at bounding box center [605, 91] width 10 height 10
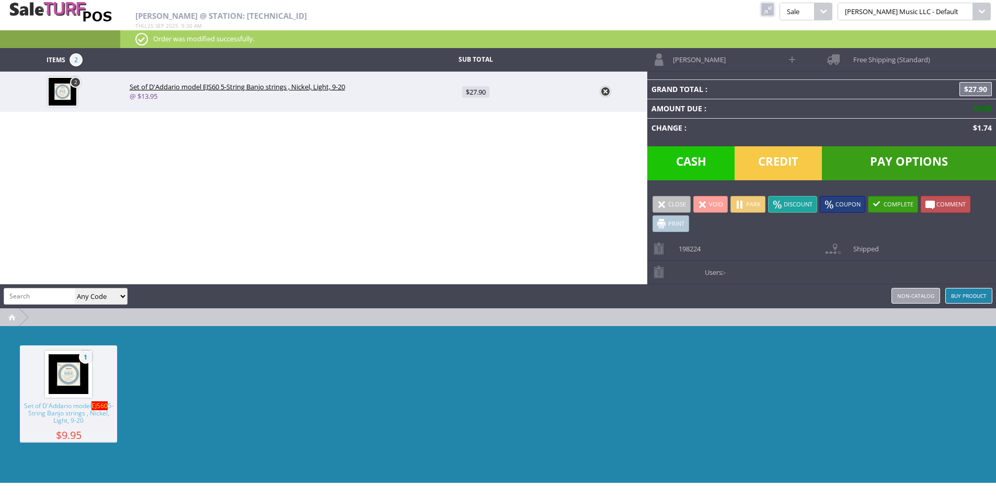
click at [774, 7] on link at bounding box center [767, 10] width 14 height 14
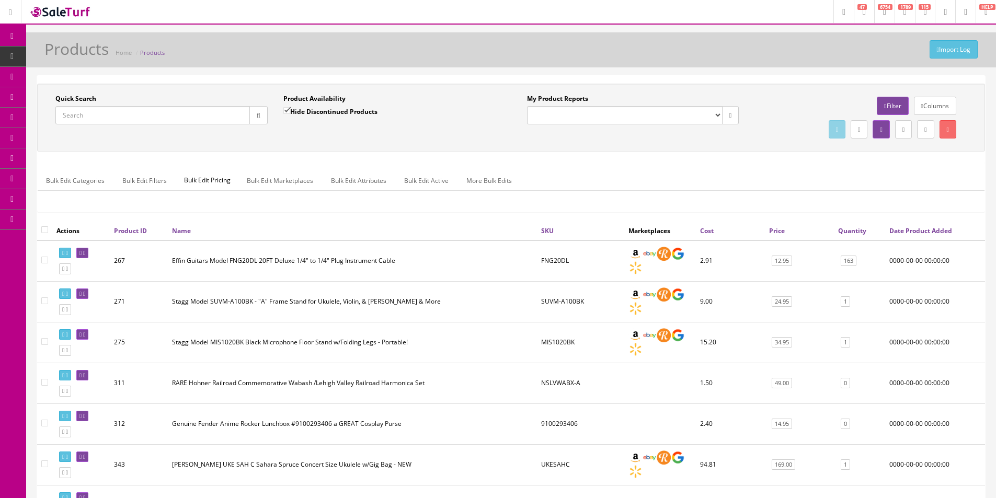
click at [142, 113] on input "Quick Search" at bounding box center [152, 115] width 194 height 18
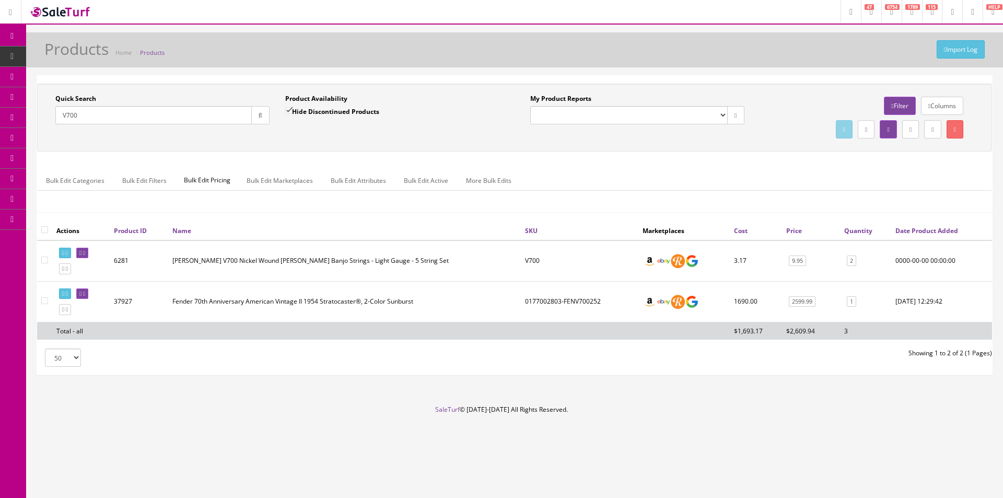
type input "V700"
click at [658, 167] on div "Bulk Edit Categories Bulk Edit Filters Bulk Edit Pricing Bulk Edit Marketplaces…" at bounding box center [515, 187] width 954 height 49
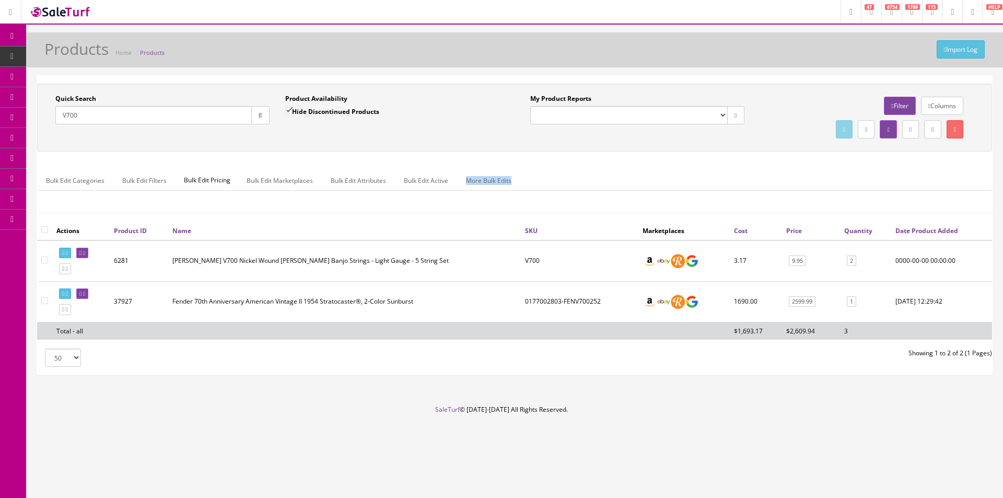
click at [658, 166] on div "Bulk Edit Categories Bulk Edit Filters Bulk Edit Pricing Bulk Edit Marketplaces…" at bounding box center [515, 187] width 954 height 49
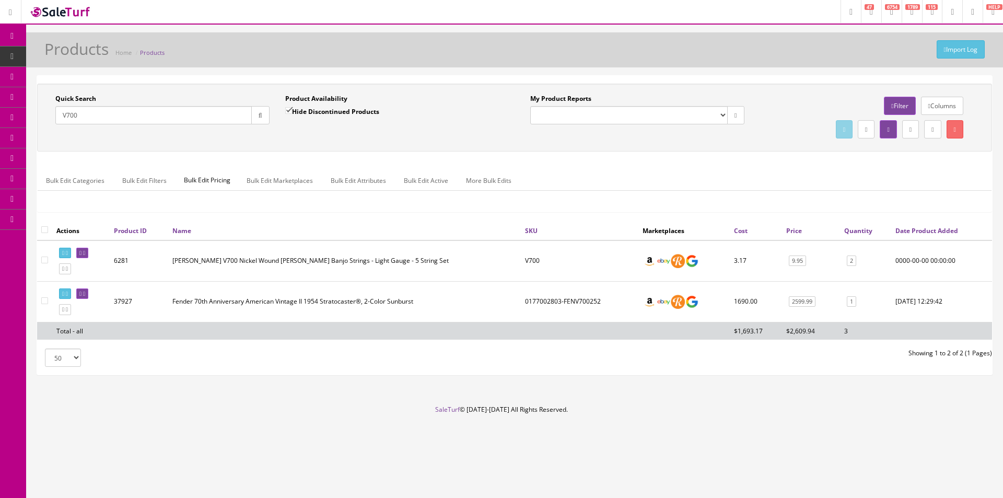
drag, startPoint x: 658, startPoint y: 166, endPoint x: 978, endPoint y: 206, distance: 322.4
click at [658, 166] on div "Bulk Edit Categories Bulk Edit Filters Bulk Edit Pricing Bulk Edit Marketplaces…" at bounding box center [515, 187] width 954 height 49
click at [44, 259] on input"] "checkbox" at bounding box center [44, 260] width 7 height 7
click at [954, 138] on link at bounding box center [955, 129] width 17 height 18
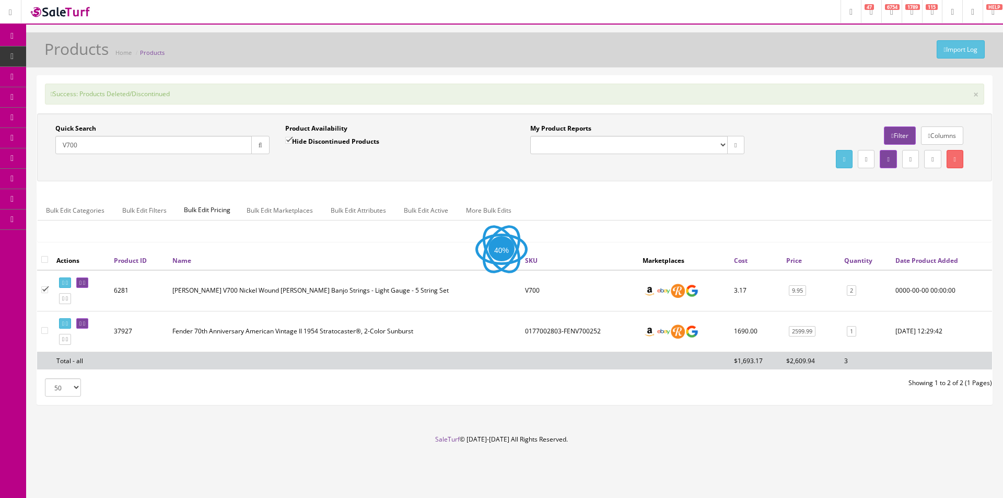
click at [47, 293] on input"] "checkbox" at bounding box center [44, 289] width 7 height 7
click at [47, 290] on input"] "checkbox" at bounding box center [44, 289] width 7 height 7
checkbox input"] "true"
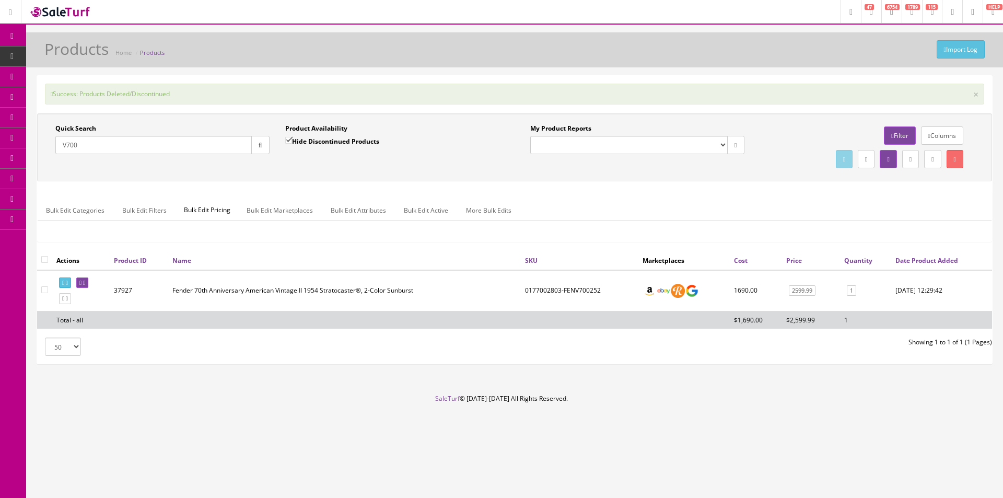
click at [290, 138] on input "Hide Discontinued Products" at bounding box center [288, 140] width 7 height 7
checkbox input "false"
drag, startPoint x: 247, startPoint y: 144, endPoint x: 252, endPoint y: 147, distance: 6.0
click at [249, 145] on input "V700" at bounding box center [153, 145] width 197 height 18
click at [263, 152] on button "button" at bounding box center [260, 145] width 18 height 18
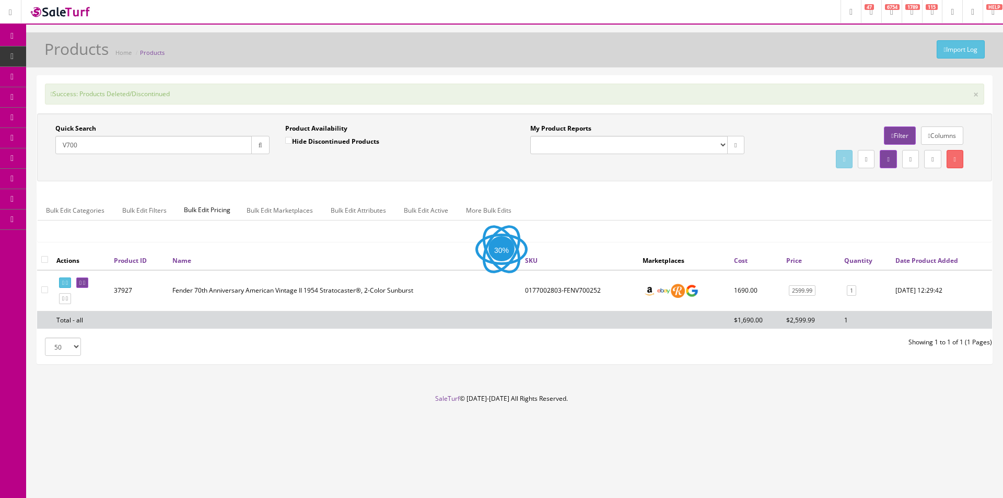
click at [289, 168] on div "Quick Search V700 Date From Product Availability Hide Discontinued Products Dat…" at bounding box center [515, 147] width 950 height 47
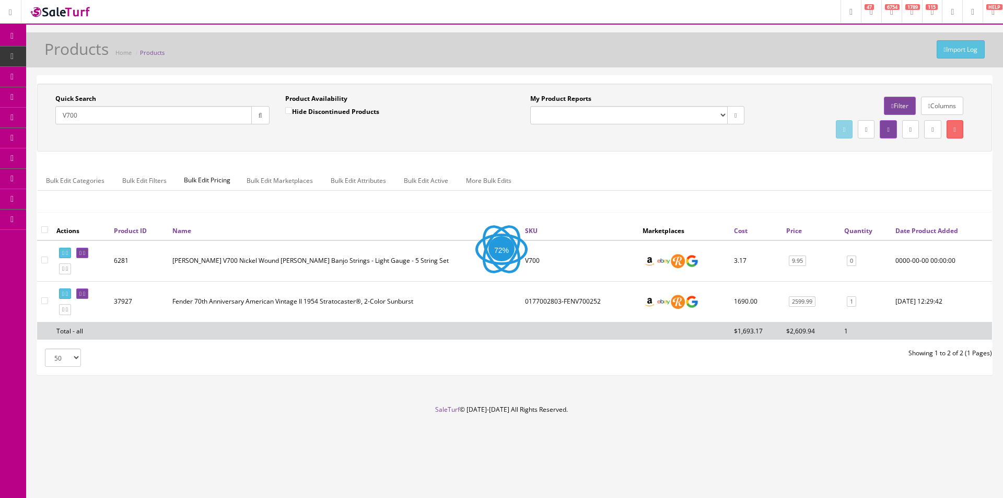
click at [43, 260] on input"] "checkbox" at bounding box center [44, 260] width 7 height 7
checkbox input"] "true"
click at [446, 181] on link "Bulk Edit Active" at bounding box center [426, 180] width 61 height 20
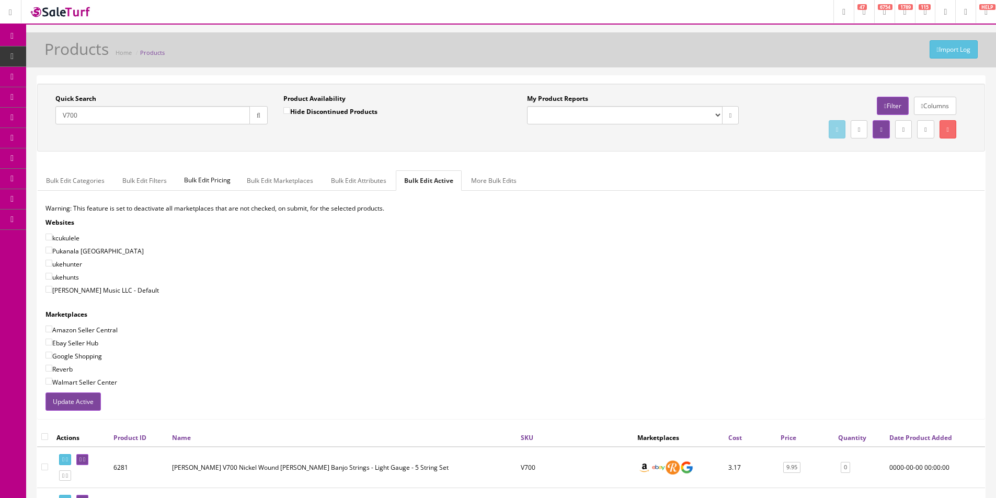
click at [97, 398] on button "Update Active" at bounding box center [72, 401] width 55 height 18
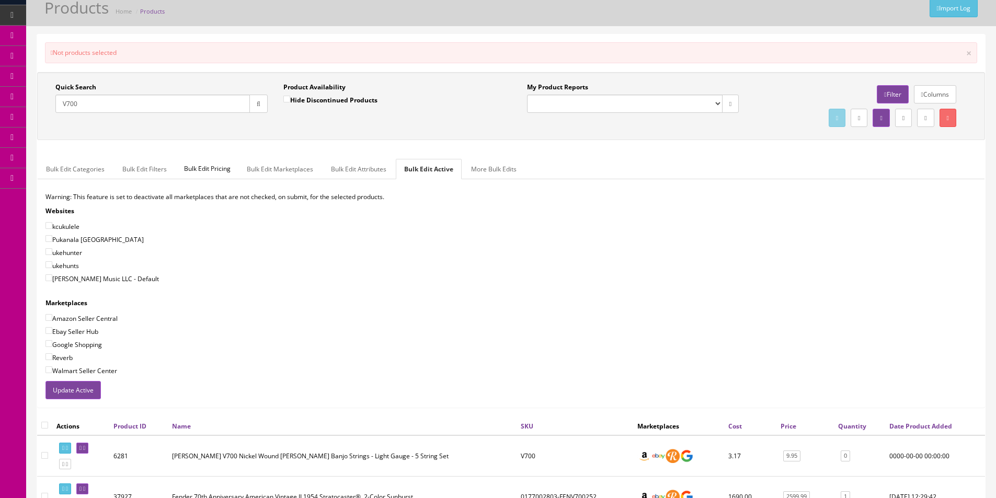
scroll to position [105, 0]
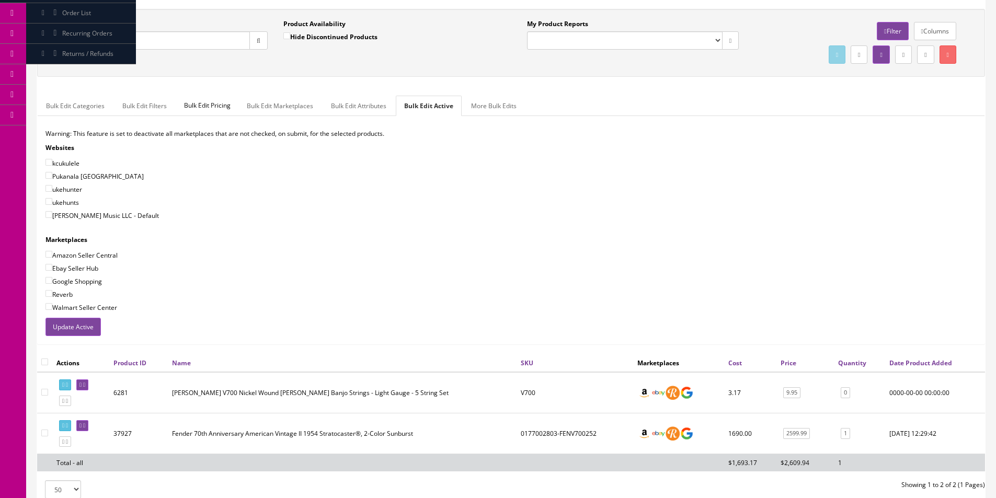
click at [47, 392] on input"] "checkbox" at bounding box center [44, 392] width 7 height 7
checkbox input"] "true"
click at [87, 326] on button "Update Active" at bounding box center [72, 327] width 55 height 18
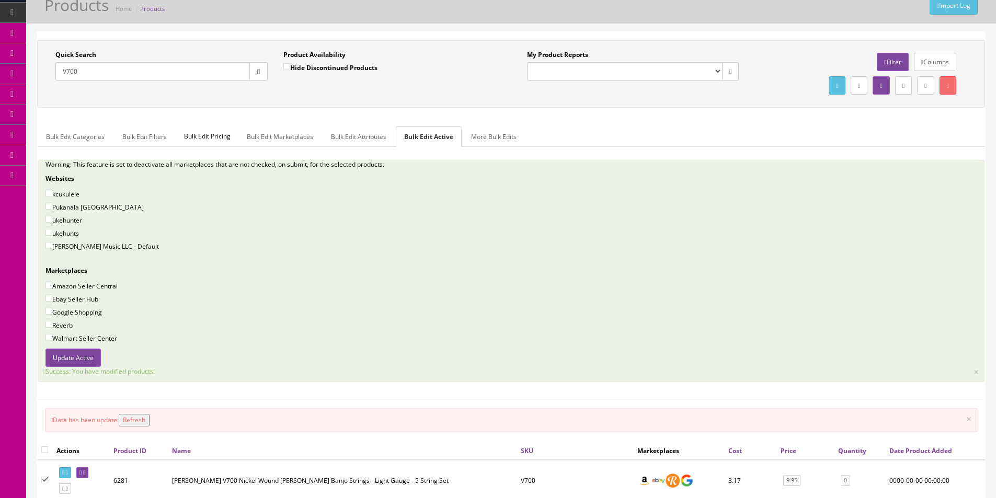
scroll to position [0, 0]
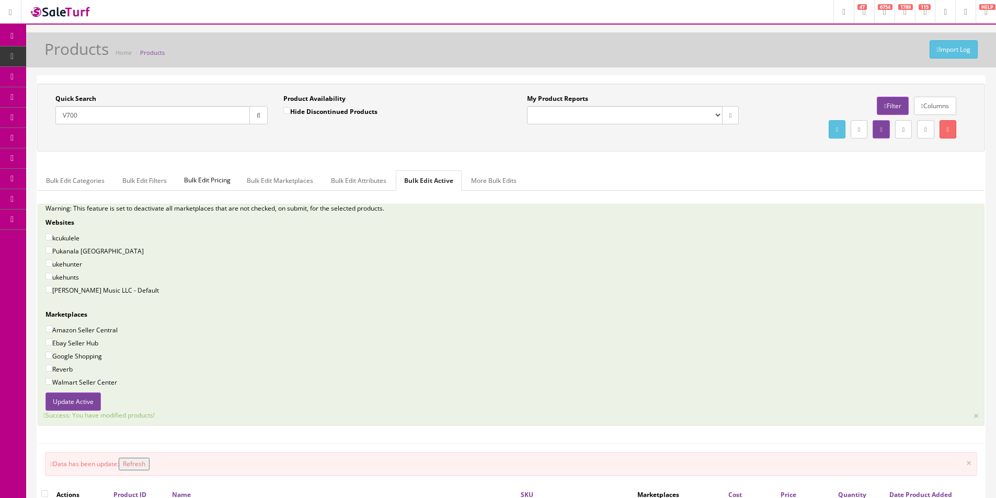
click at [342, 159] on div "Quick Search V700 Date From Product Availability Hide Discontinued Products Dat…" at bounding box center [511, 268] width 948 height 368
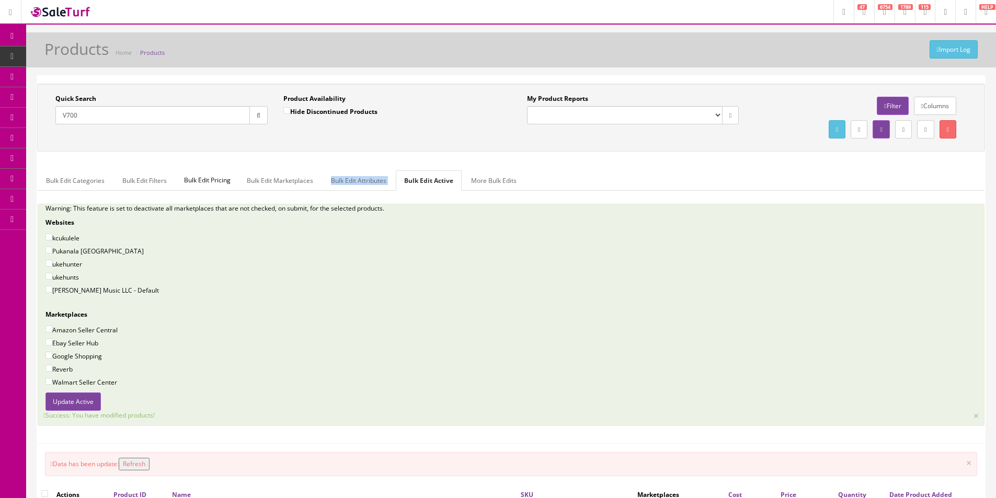
click at [345, 163] on div "Bulk Edit Categories Bulk Edit Filters Bulk Edit Pricing Bulk Edit Marketplaces…" at bounding box center [511, 303] width 946 height 280
click at [349, 161] on div "Quick Search V700 Date From Product Availability Hide Discontinued Products Dat…" at bounding box center [511, 268] width 948 height 368
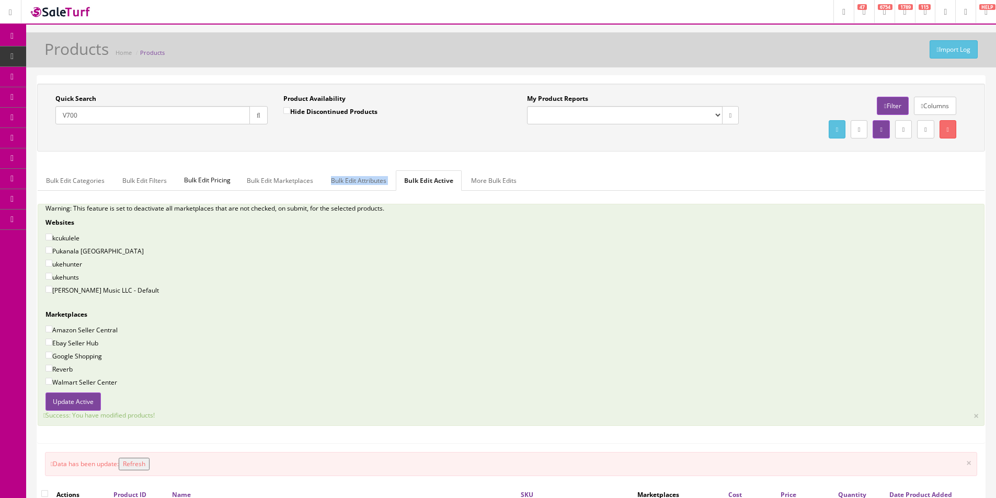
click at [349, 161] on div "Quick Search V700 Date From Product Availability Hide Discontinued Products Dat…" at bounding box center [511, 268] width 948 height 368
click at [354, 164] on div "Bulk Edit Categories Bulk Edit Filters Bulk Edit Pricing Bulk Edit Marketplaces…" at bounding box center [511, 303] width 946 height 280
click at [355, 159] on div "Quick Search V700 Date From Product Availability Hide Discontinued Products Dat…" at bounding box center [511, 268] width 948 height 368
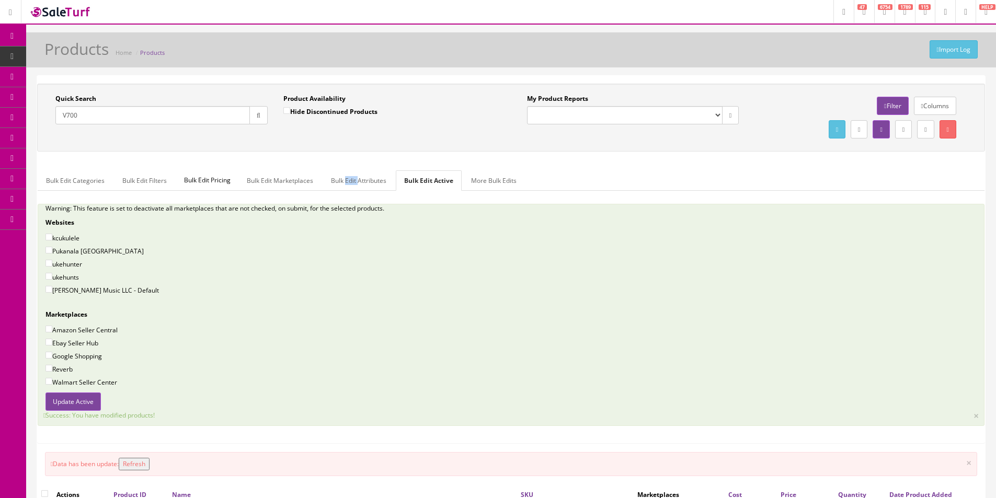
click at [360, 160] on div "Quick Search V700 Date From Product Availability Hide Discontinued Products Dat…" at bounding box center [511, 268] width 948 height 368
click at [346, 163] on div "Bulk Edit Categories Bulk Edit Filters Bulk Edit Pricing Bulk Edit Marketplaces…" at bounding box center [511, 303] width 946 height 280
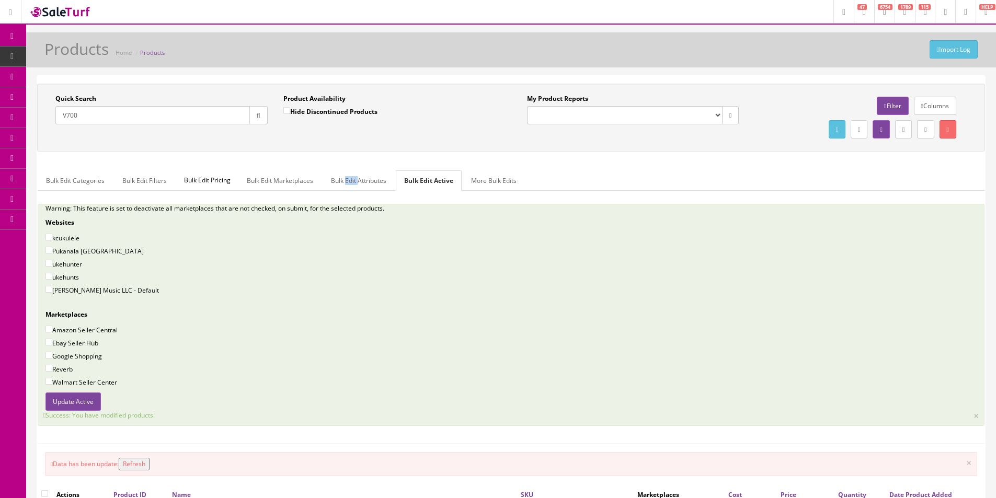
click at [346, 163] on div "Bulk Edit Categories Bulk Edit Filters Bulk Edit Pricing Bulk Edit Marketplaces…" at bounding box center [511, 303] width 946 height 280
click at [333, 158] on div "Quick Search V700 Date From Product Availability Hide Discontinued Products Dat…" at bounding box center [511, 268] width 948 height 368
click at [276, 157] on div "Quick Search V700 Date From Product Availability Hide Discontinued Products Dat…" at bounding box center [511, 268] width 948 height 368
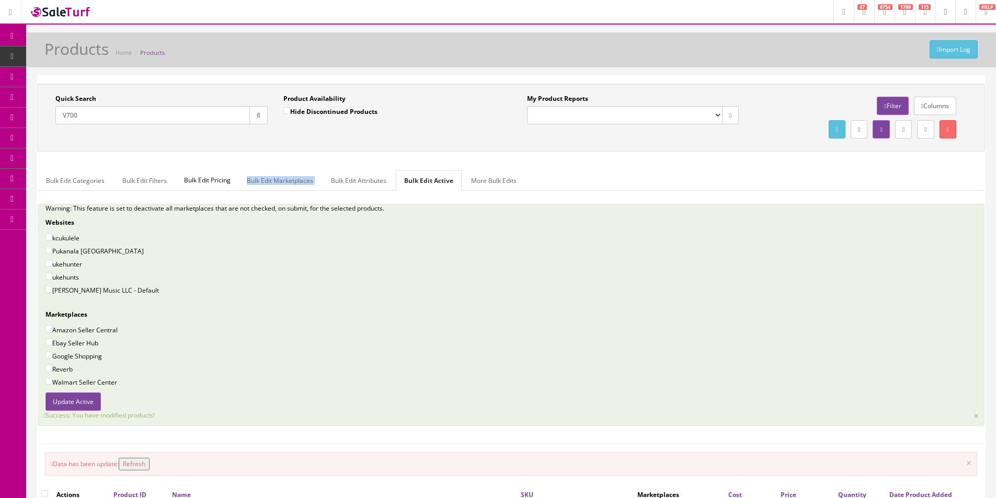
click at [276, 157] on div "Quick Search V700 Date From Product Availability Hide Discontinued Products Dat…" at bounding box center [511, 268] width 948 height 368
click at [252, 158] on div "Quick Search V700 Date From Product Availability Hide Discontinued Products Dat…" at bounding box center [511, 268] width 948 height 368
click at [269, 159] on div "Quick Search V700 Date From Product Availability Hide Discontinued Products Dat…" at bounding box center [511, 268] width 948 height 368
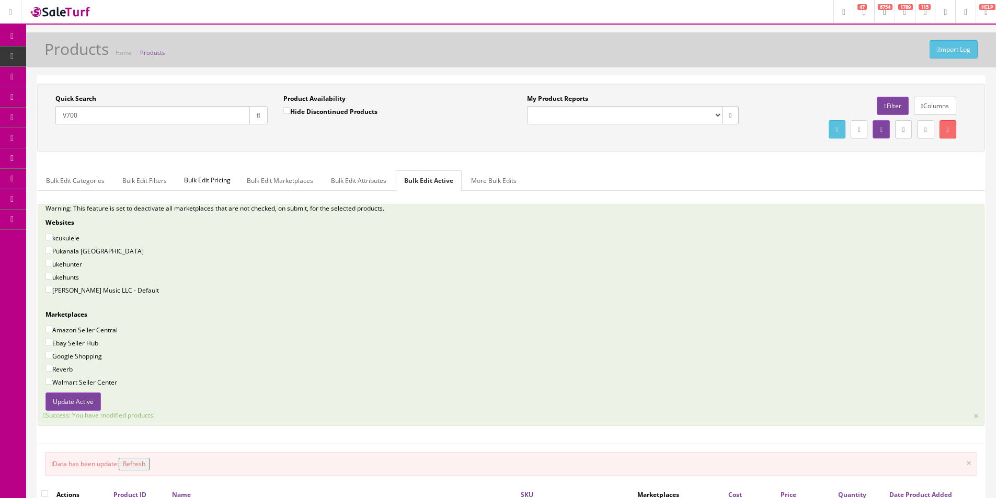
click at [197, 159] on div "Quick Search V700 Date From Product Availability Hide Discontinued Products Dat…" at bounding box center [511, 268] width 948 height 368
click at [211, 157] on div "Quick Search V700 Date From Product Availability Hide Discontinued Products Dat…" at bounding box center [511, 268] width 948 height 368
click at [204, 159] on div "Quick Search V700 Date From Product Availability Hide Discontinued Products Dat…" at bounding box center [511, 268] width 948 height 368
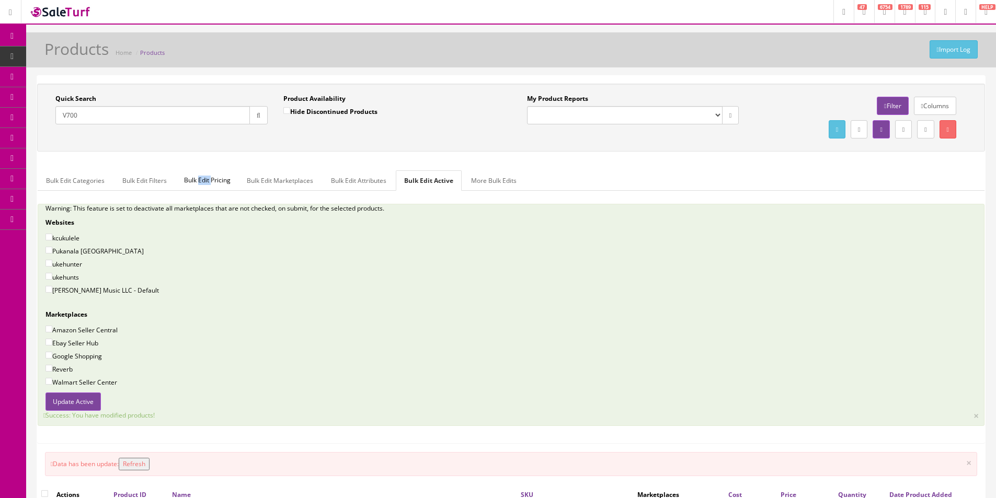
click at [204, 159] on div "Quick Search V700 Date From Product Availability Hide Discontinued Products Dat…" at bounding box center [511, 268] width 948 height 368
click at [204, 156] on div "Quick Search V700 Date From Product Availability Hide Discontinued Products Dat…" at bounding box center [511, 268] width 948 height 368
click at [825, 187] on ul "Bulk Edit Categories Bulk Edit Filters Bulk Edit Pricing Bulk Edit Marketplaces…" at bounding box center [511, 180] width 946 height 20
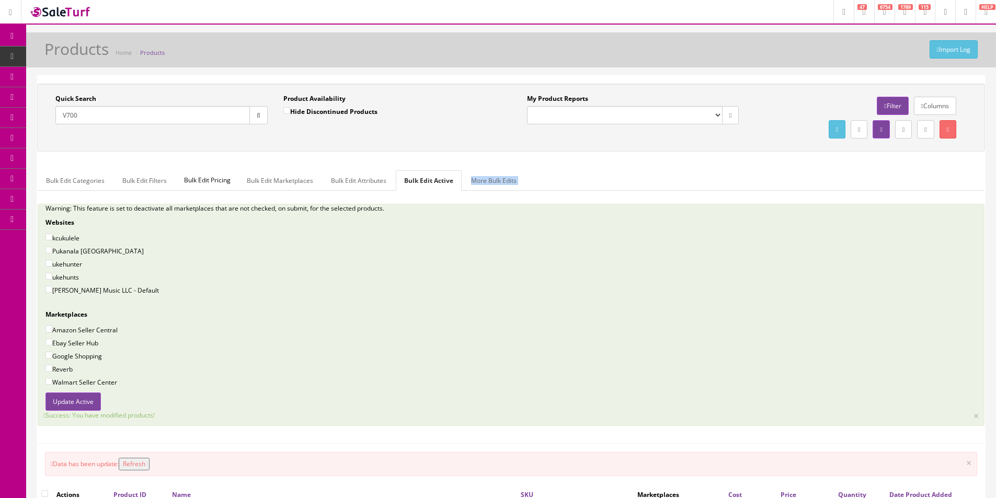
click at [825, 187] on ul "Bulk Edit Categories Bulk Edit Filters Bulk Edit Pricing Bulk Edit Marketplaces…" at bounding box center [511, 180] width 946 height 20
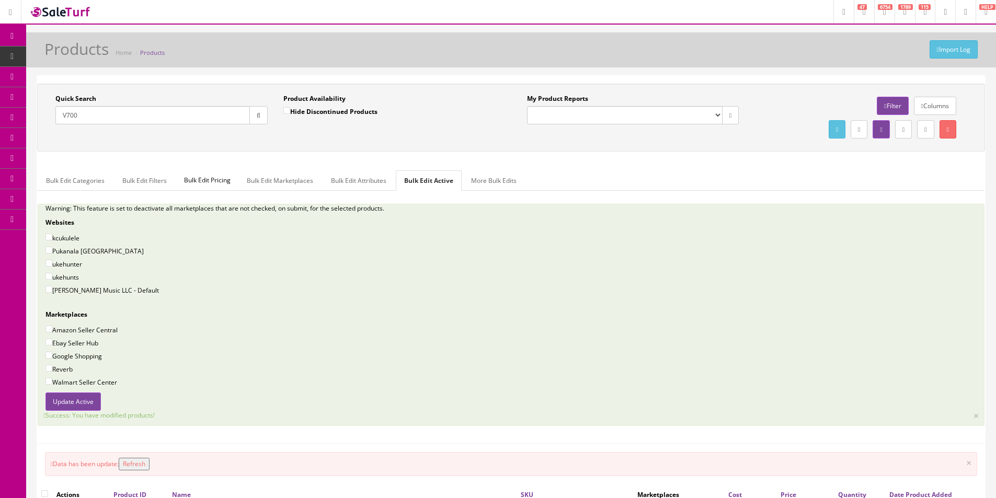
drag, startPoint x: 825, startPoint y: 187, endPoint x: 848, endPoint y: 186, distance: 22.5
click at [825, 187] on ul "Bulk Edit Categories Bulk Edit Filters Bulk Edit Pricing Bulk Edit Marketplaces…" at bounding box center [511, 180] width 946 height 20
